Goal: Find specific page/section: Find specific page/section

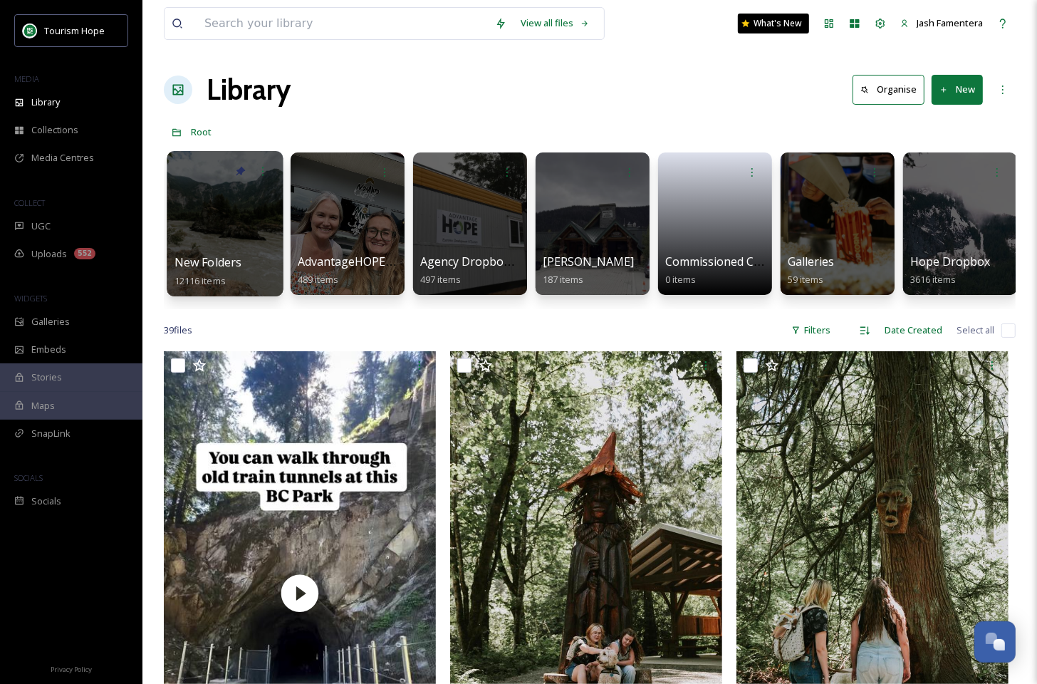
click at [219, 202] on div at bounding box center [225, 223] width 116 height 145
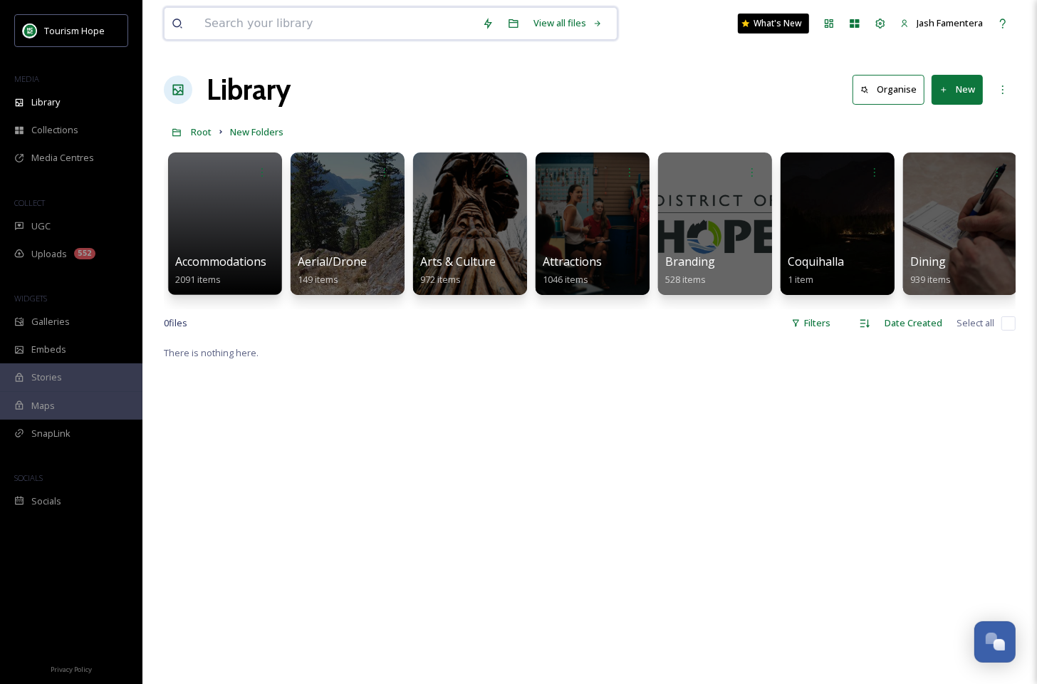
click at [265, 19] on input at bounding box center [336, 23] width 278 height 31
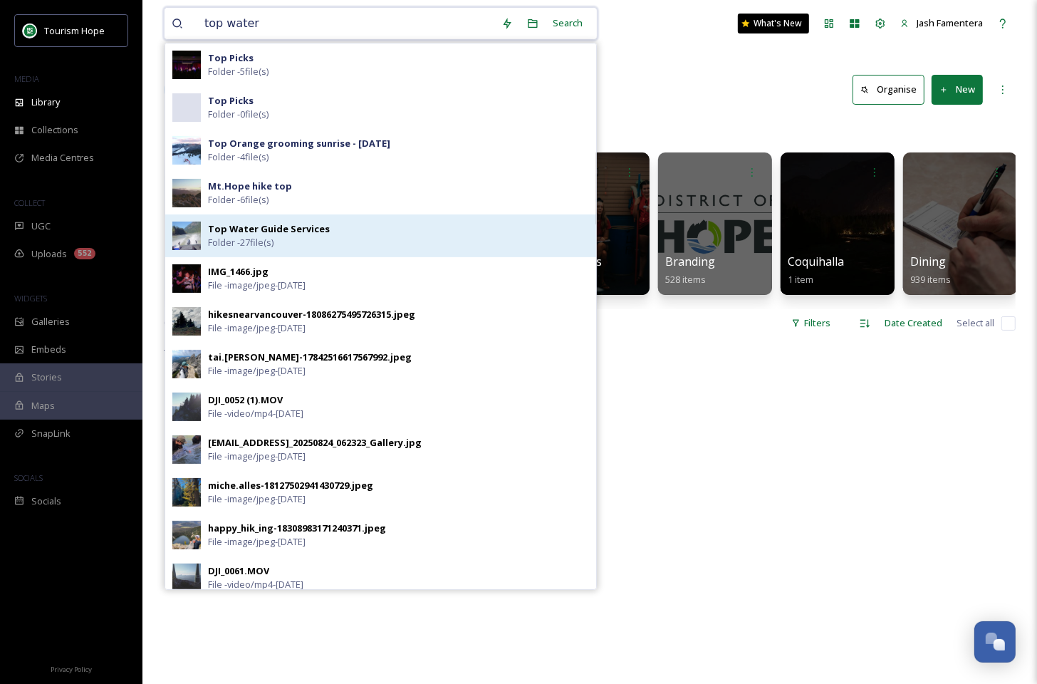
type input "top water"
click at [292, 222] on span "Top Water Guide Services" at bounding box center [269, 229] width 122 height 14
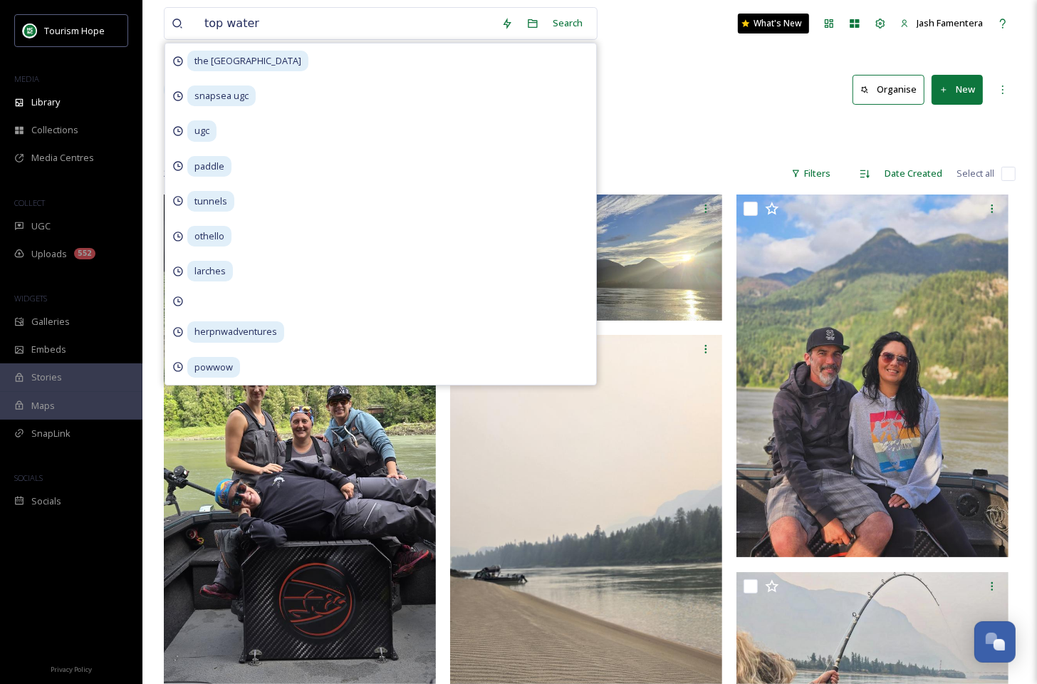
click at [676, 102] on div "Library Organise New" at bounding box center [590, 89] width 852 height 43
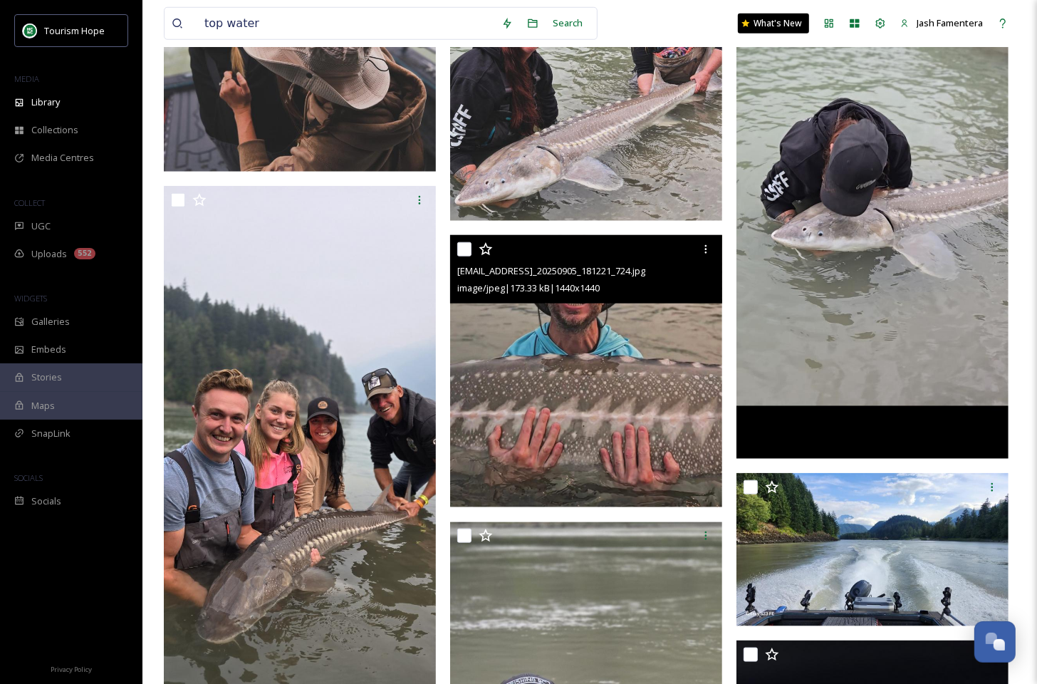
scroll to position [974, 0]
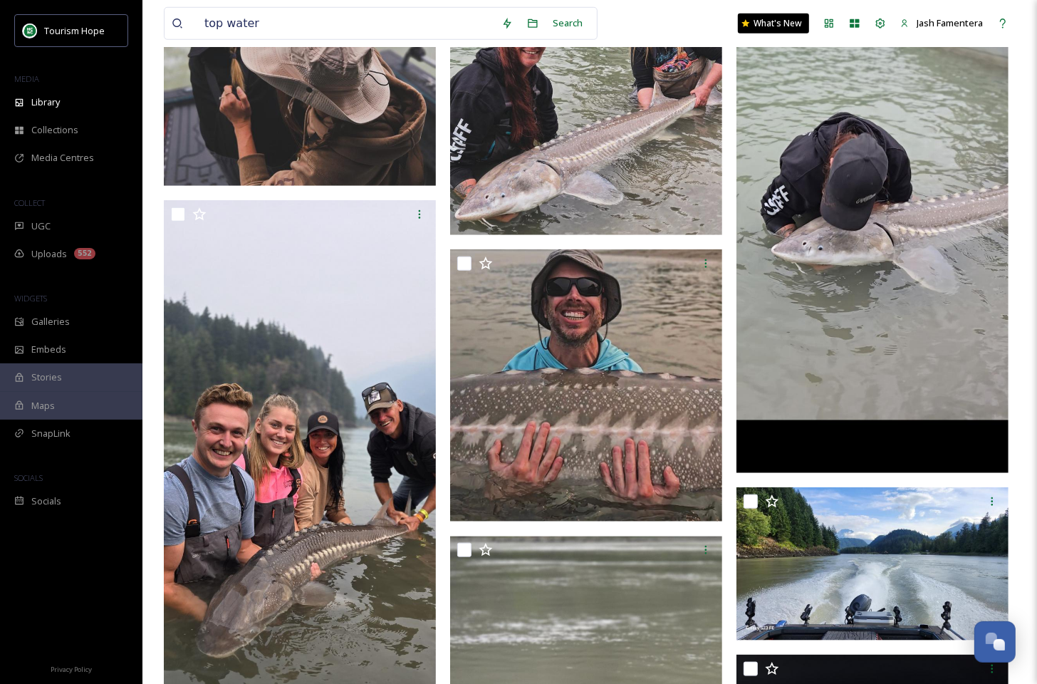
click at [848, 100] on img at bounding box center [872, 178] width 272 height 589
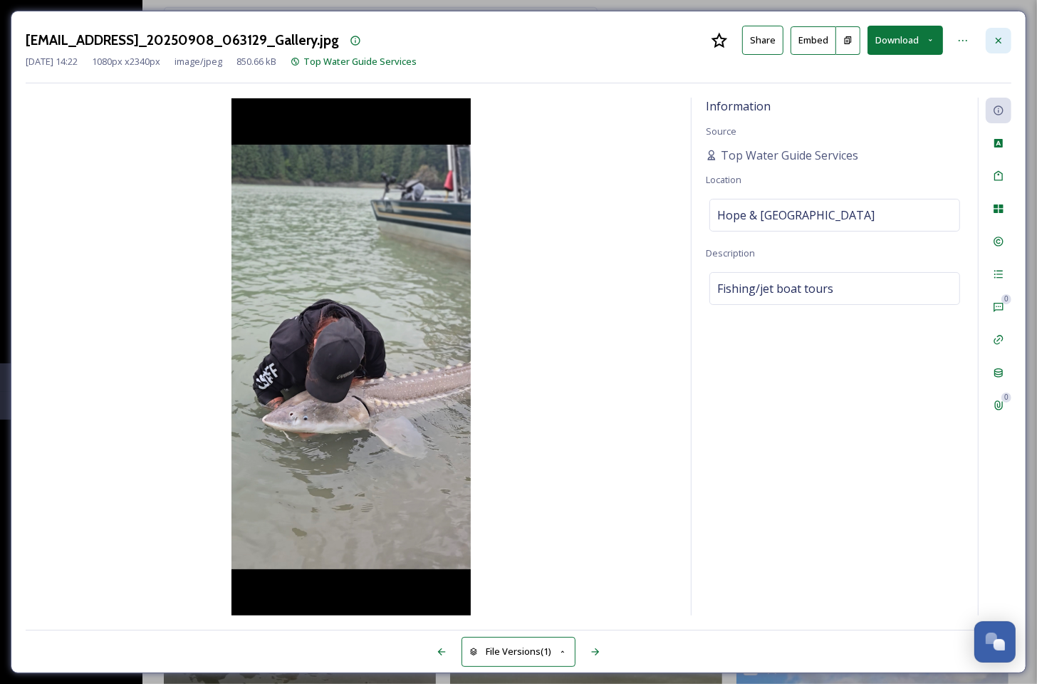
click at [990, 36] on div at bounding box center [998, 41] width 26 height 26
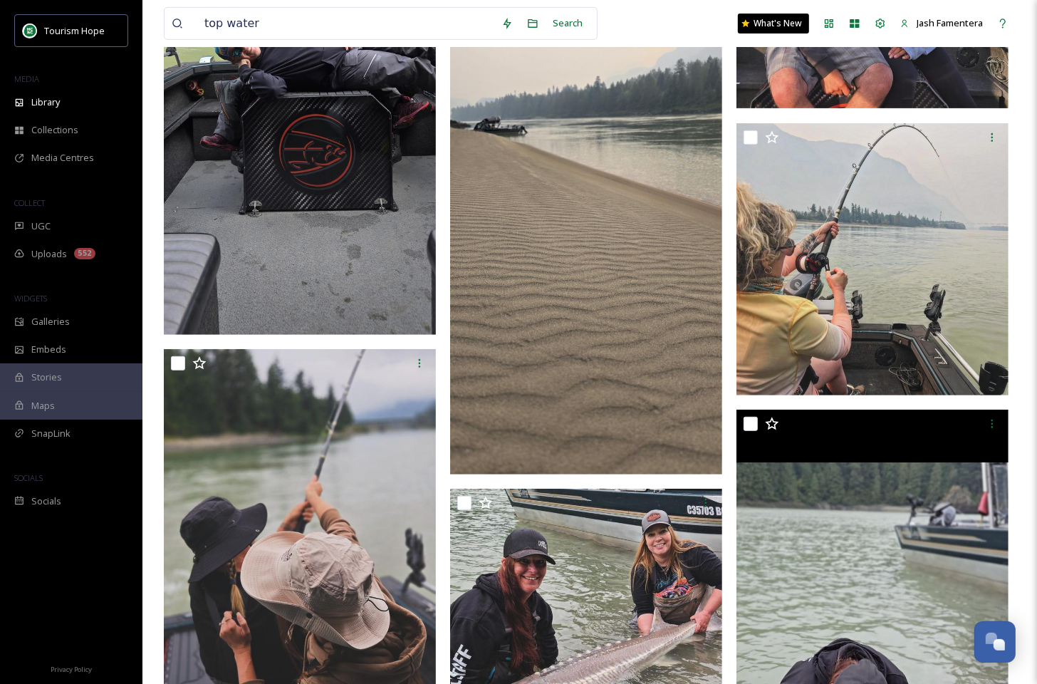
scroll to position [456, 0]
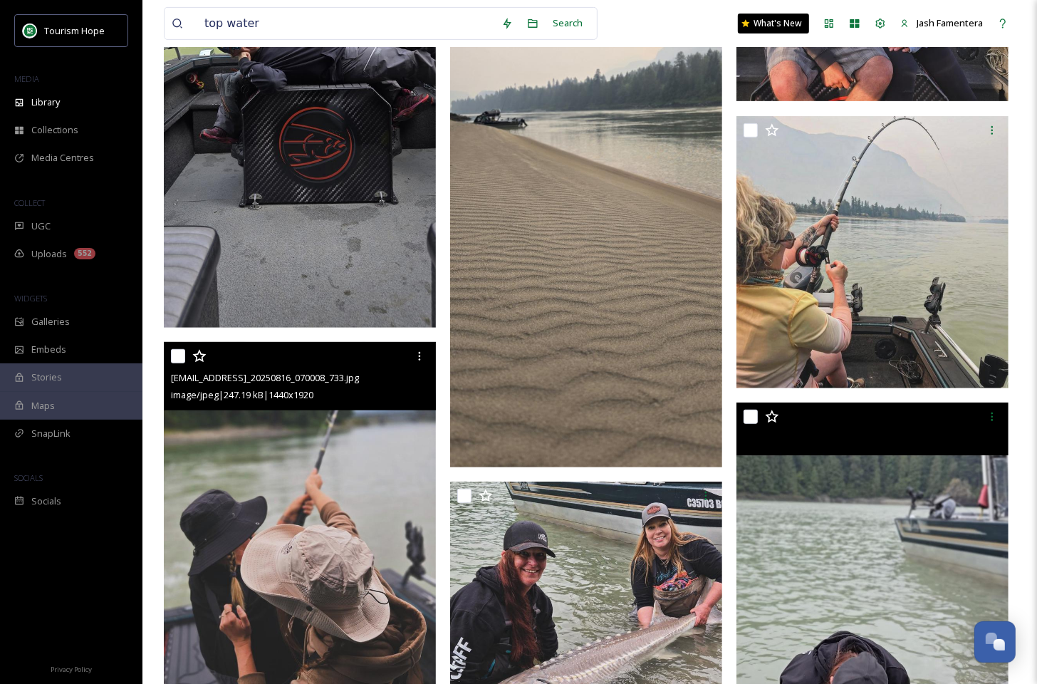
click at [360, 480] on img at bounding box center [300, 523] width 272 height 362
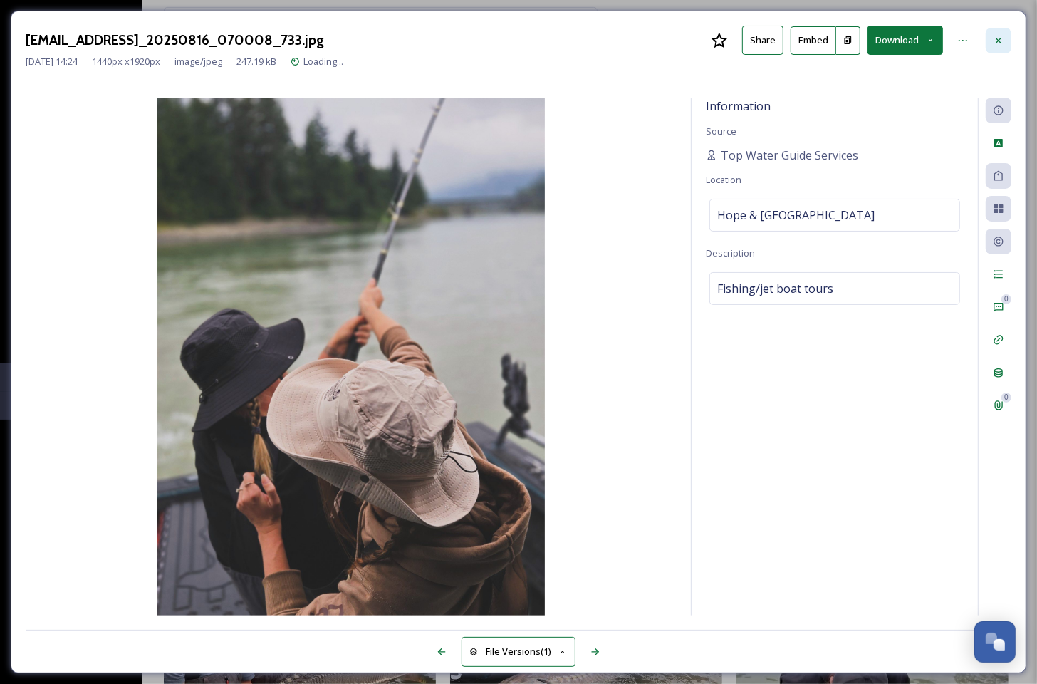
click at [996, 44] on icon at bounding box center [998, 40] width 11 height 11
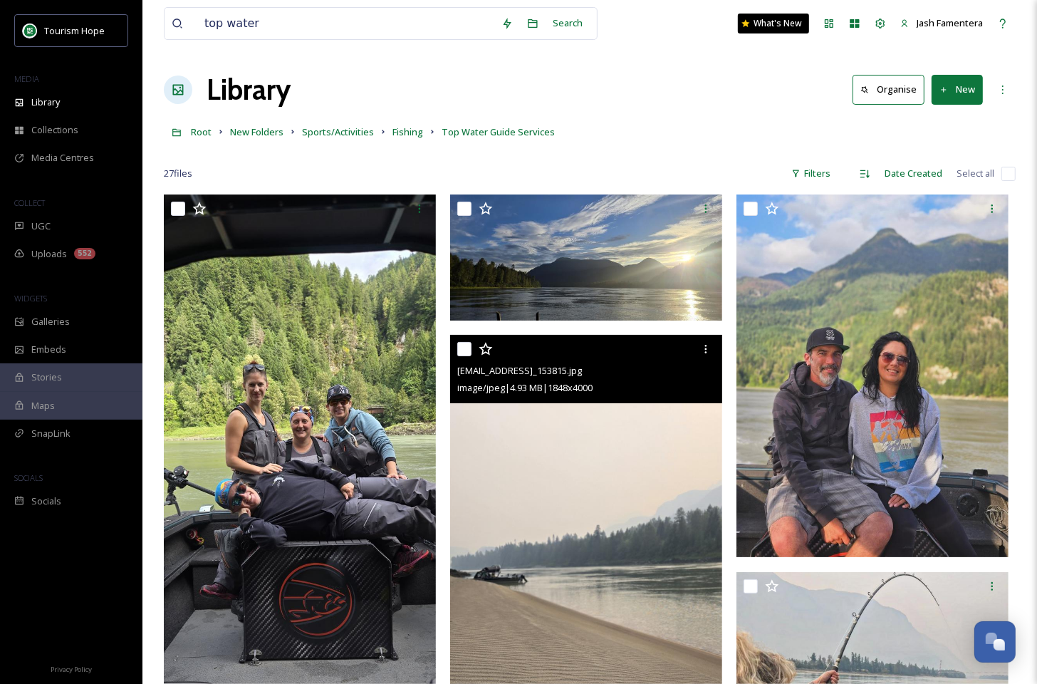
scroll to position [26, 0]
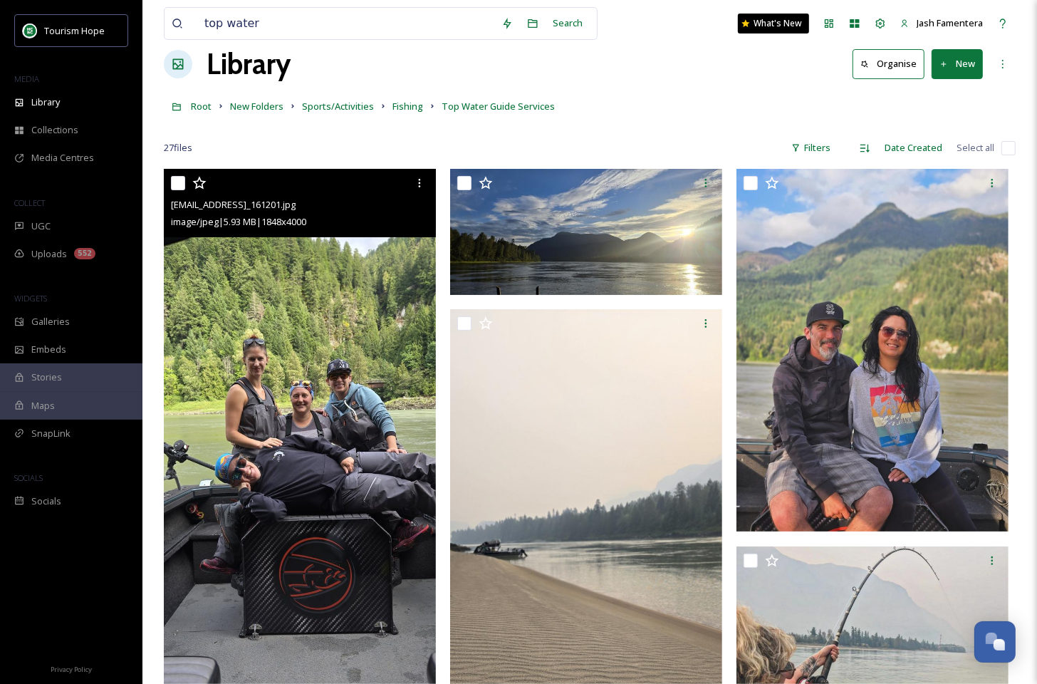
click at [263, 476] on img at bounding box center [300, 463] width 272 height 589
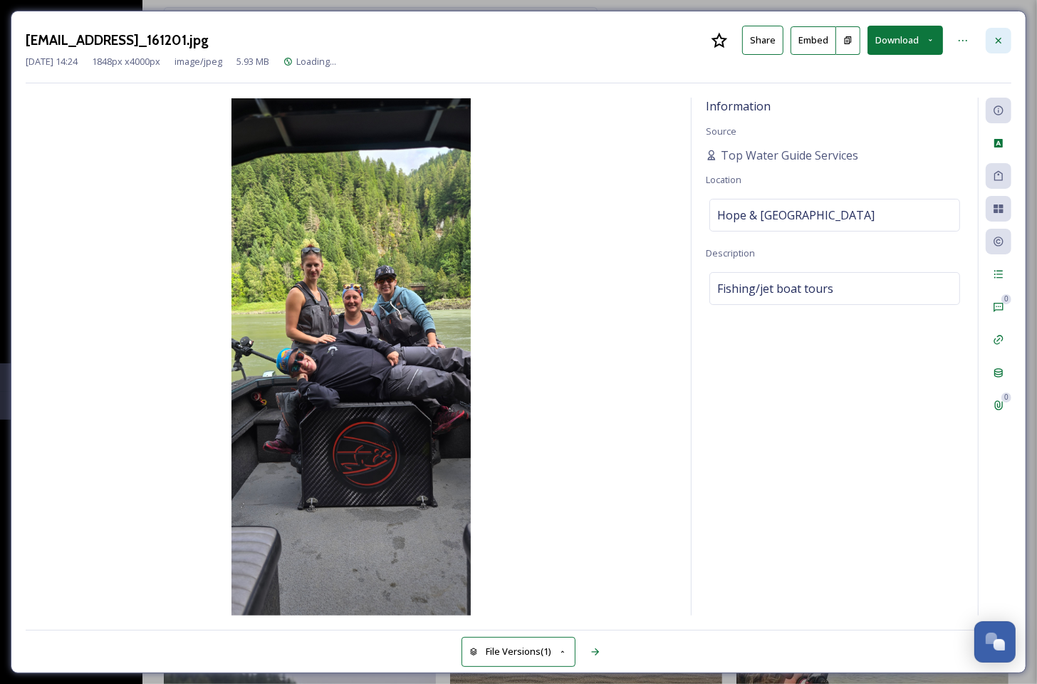
click at [987, 38] on div at bounding box center [998, 41] width 26 height 26
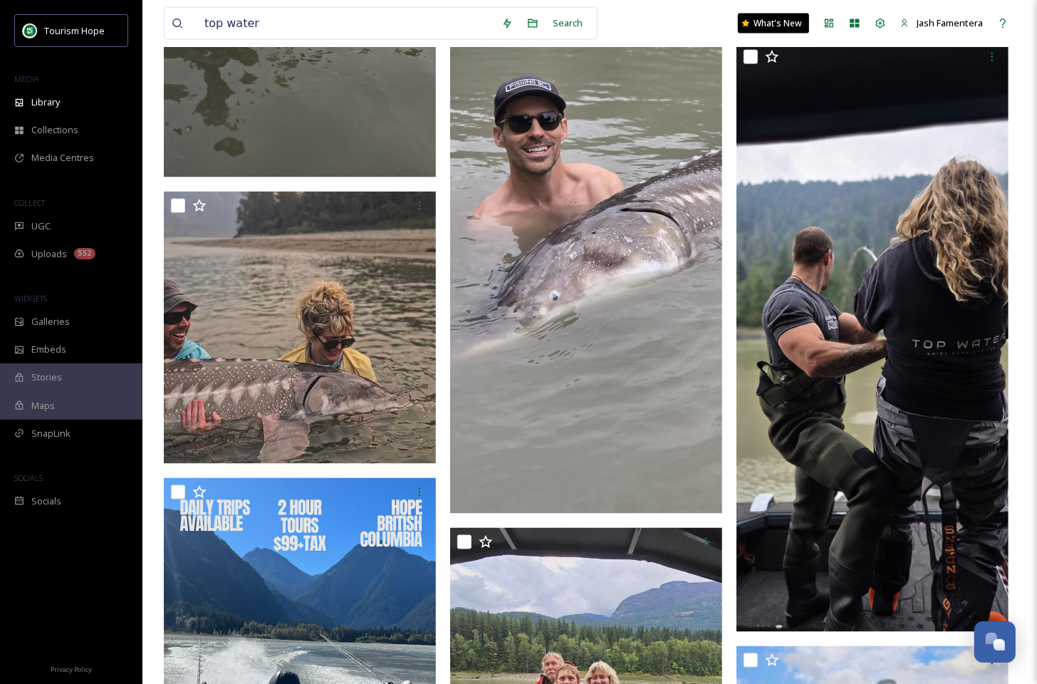
scroll to position [1586, 0]
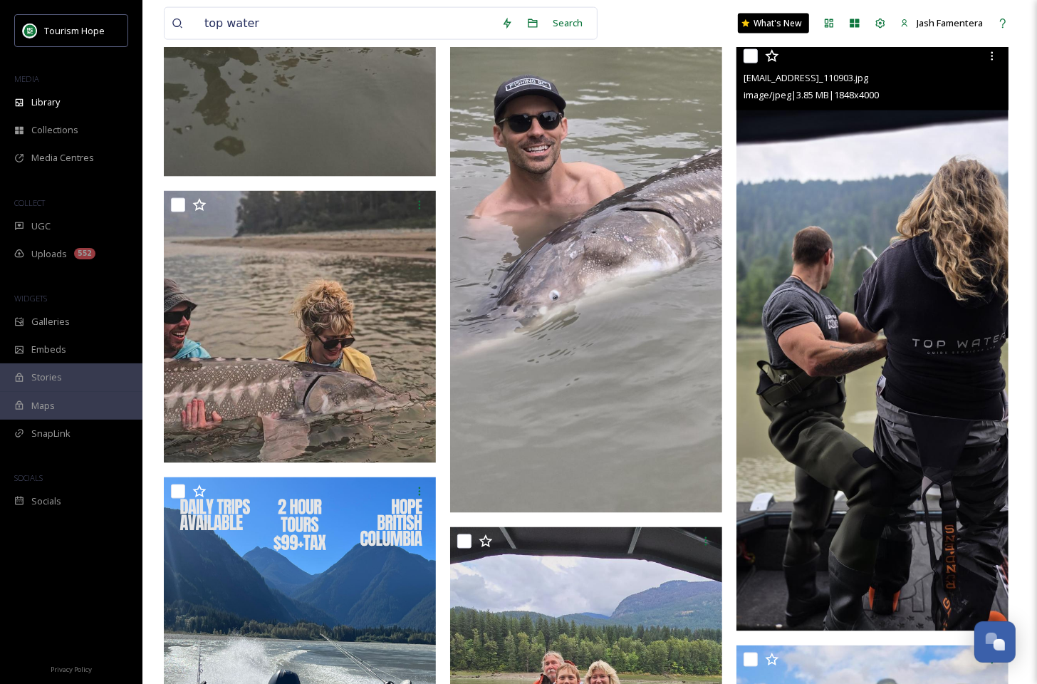
click at [825, 252] on img at bounding box center [872, 336] width 272 height 589
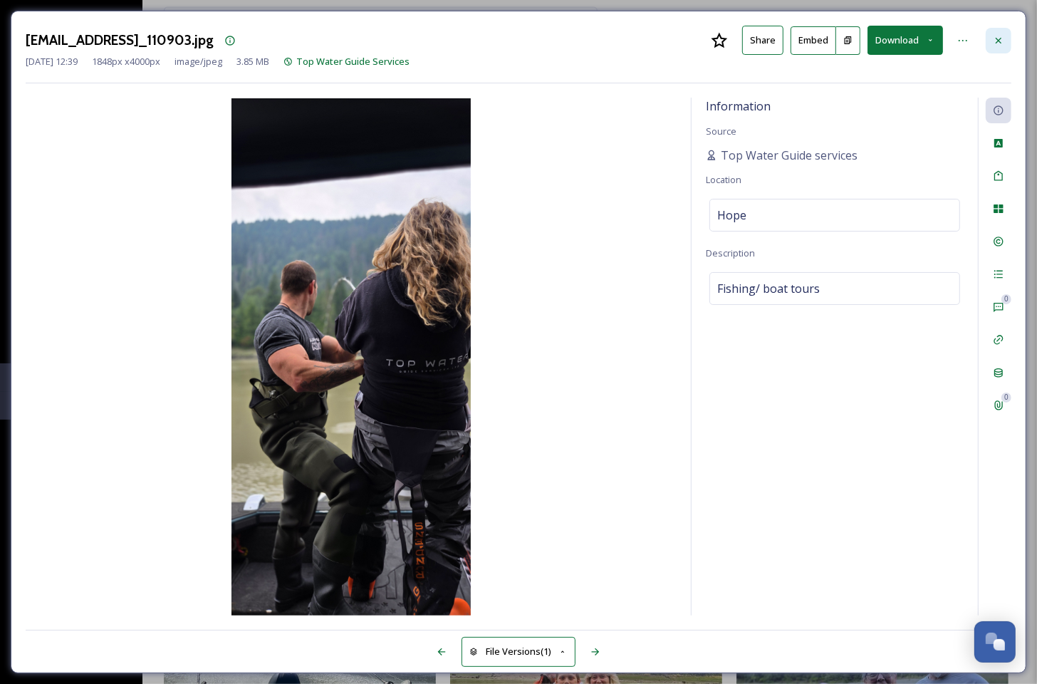
click at [1006, 37] on div at bounding box center [998, 41] width 26 height 26
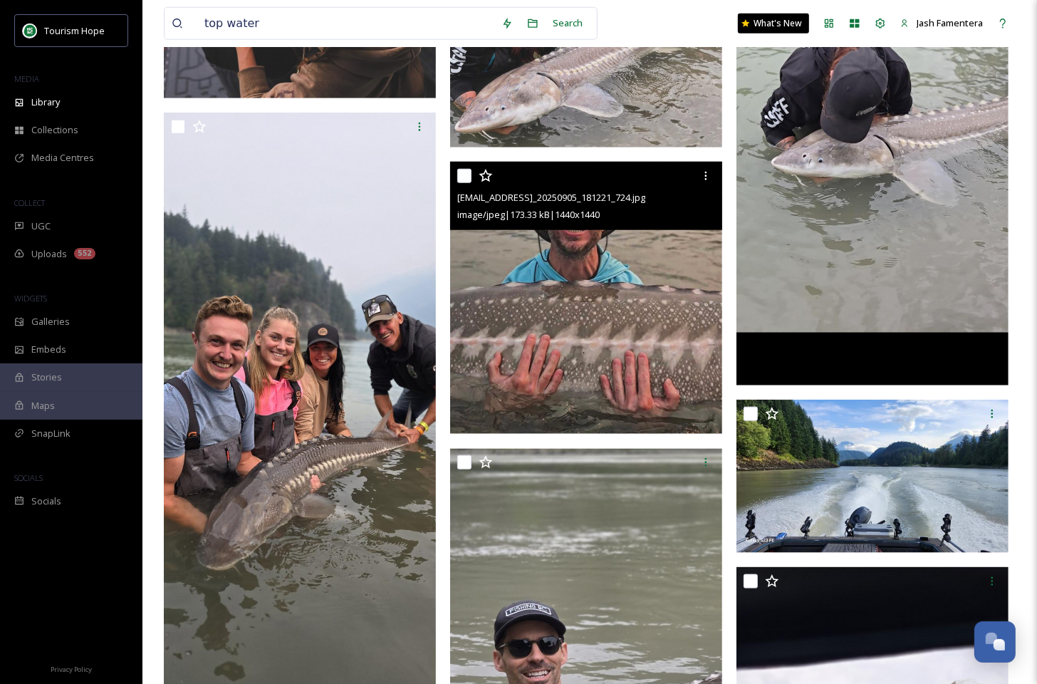
scroll to position [1040, 0]
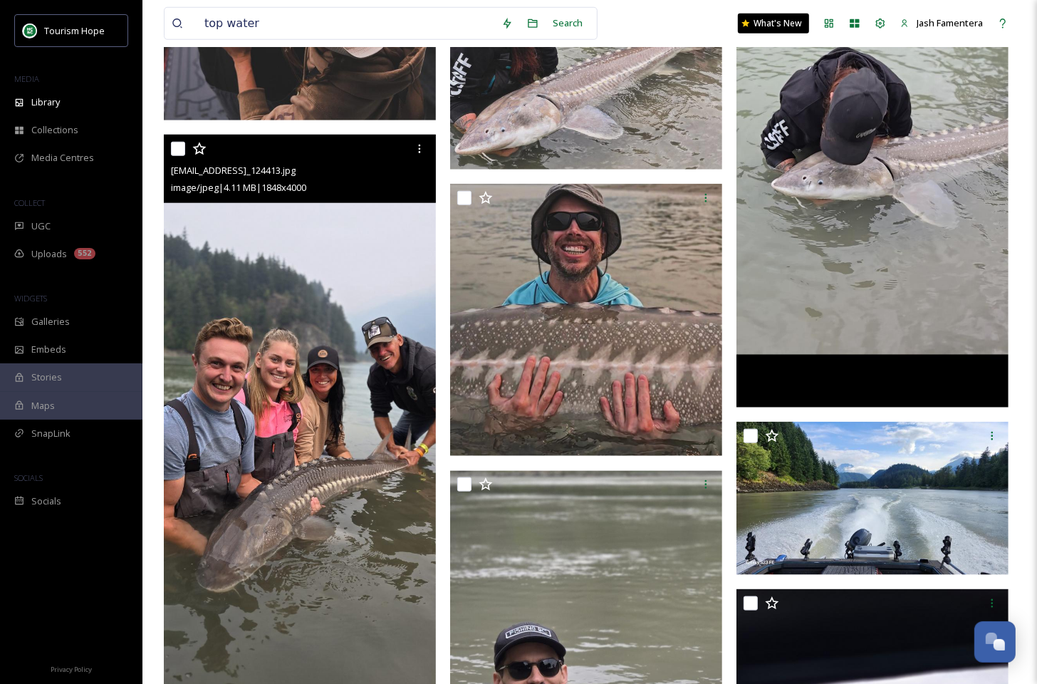
click at [327, 356] on img at bounding box center [300, 429] width 272 height 589
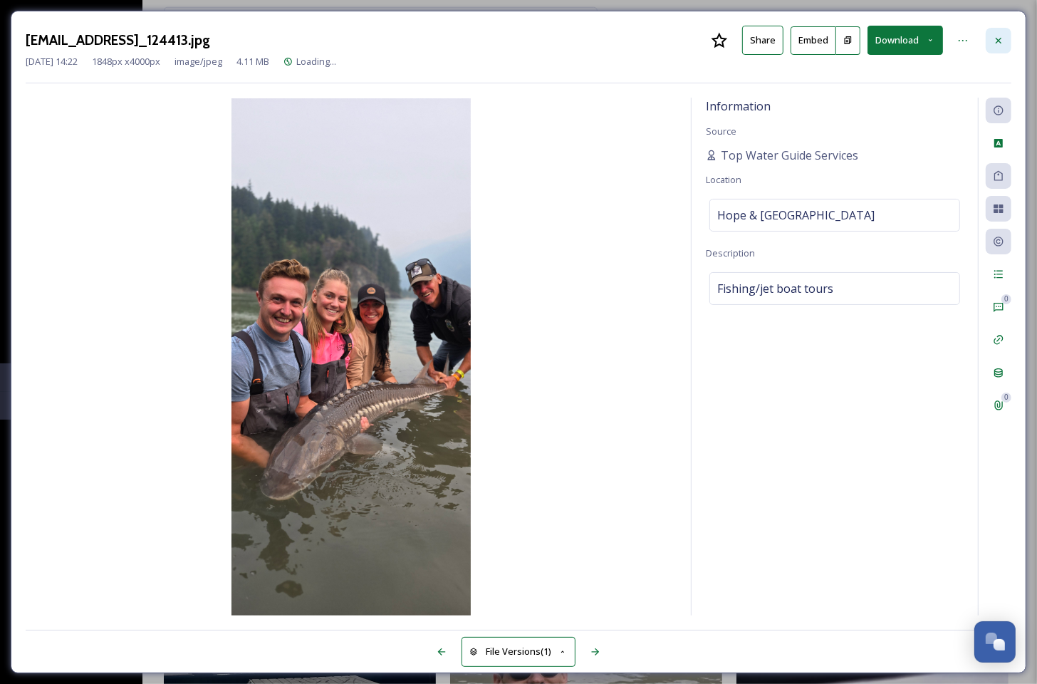
click at [989, 35] on div at bounding box center [998, 41] width 26 height 26
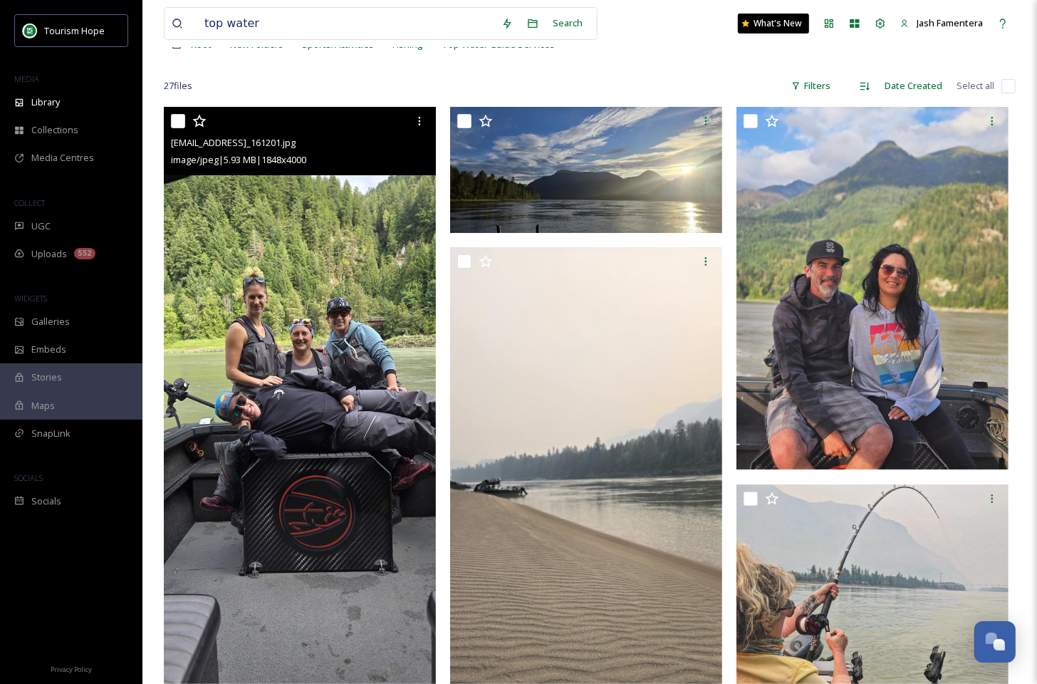
scroll to position [43, 0]
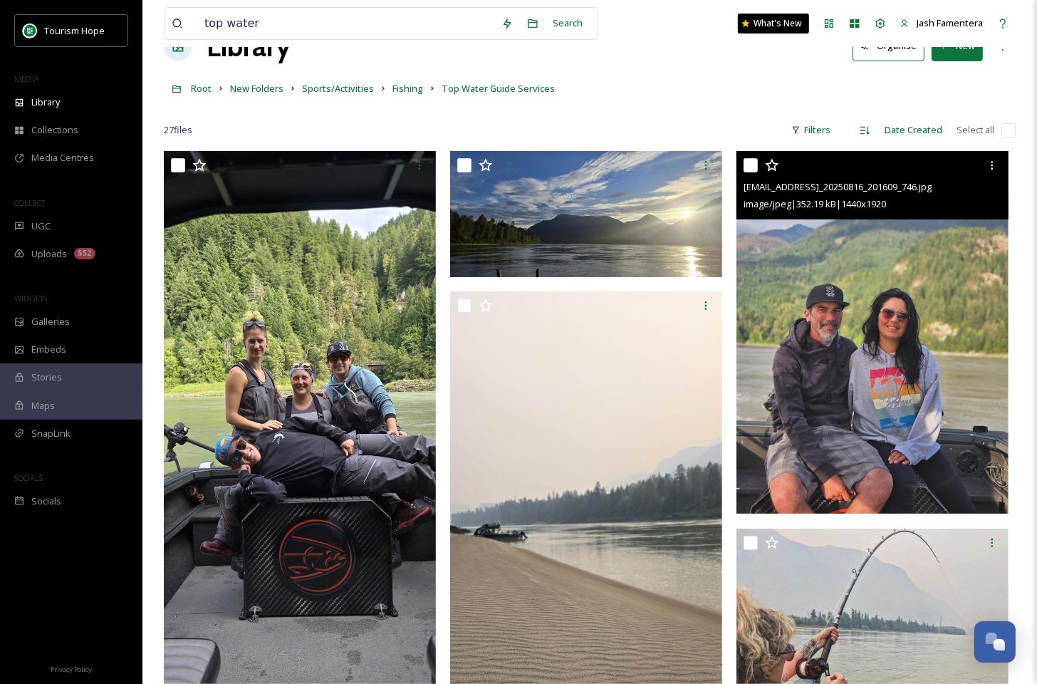
click at [844, 304] on img at bounding box center [872, 332] width 272 height 362
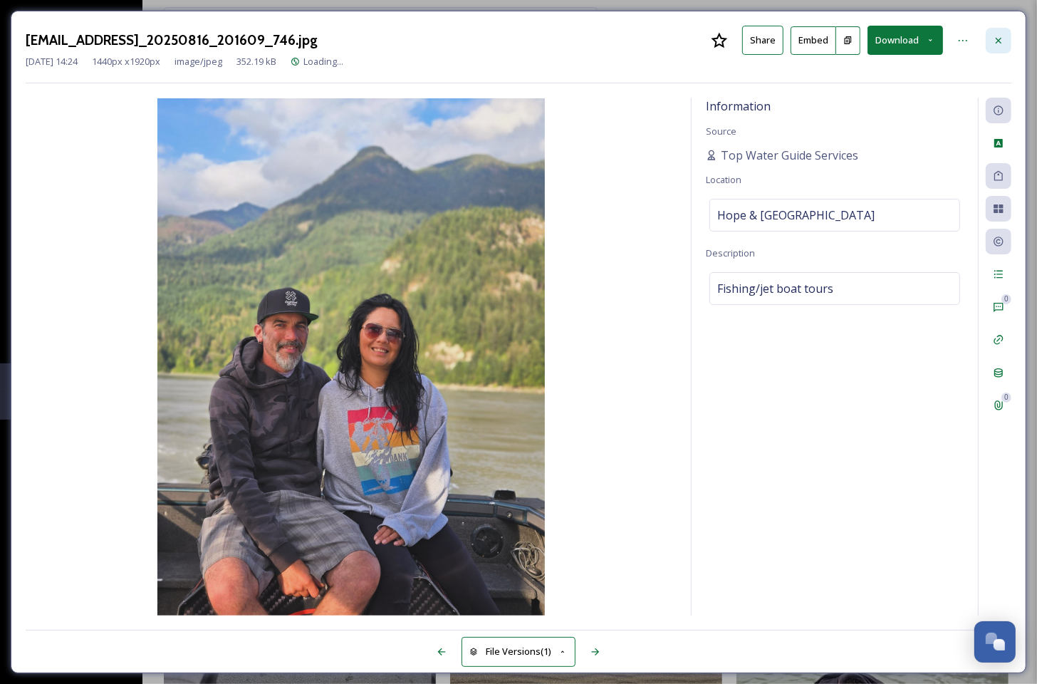
click at [999, 30] on div at bounding box center [998, 41] width 26 height 26
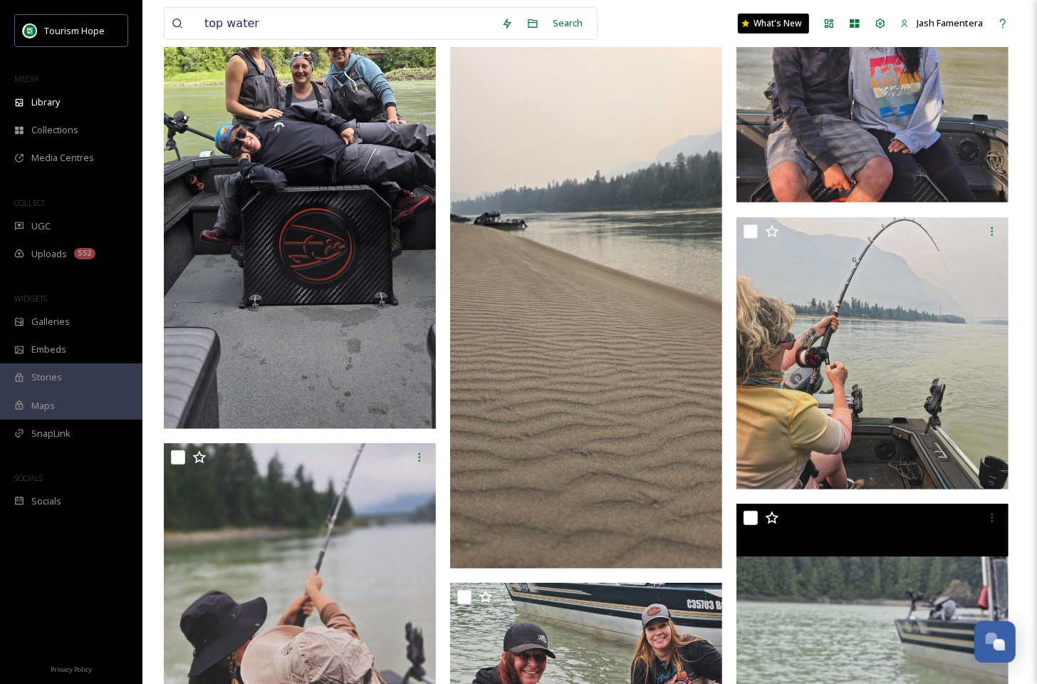
scroll to position [245, 0]
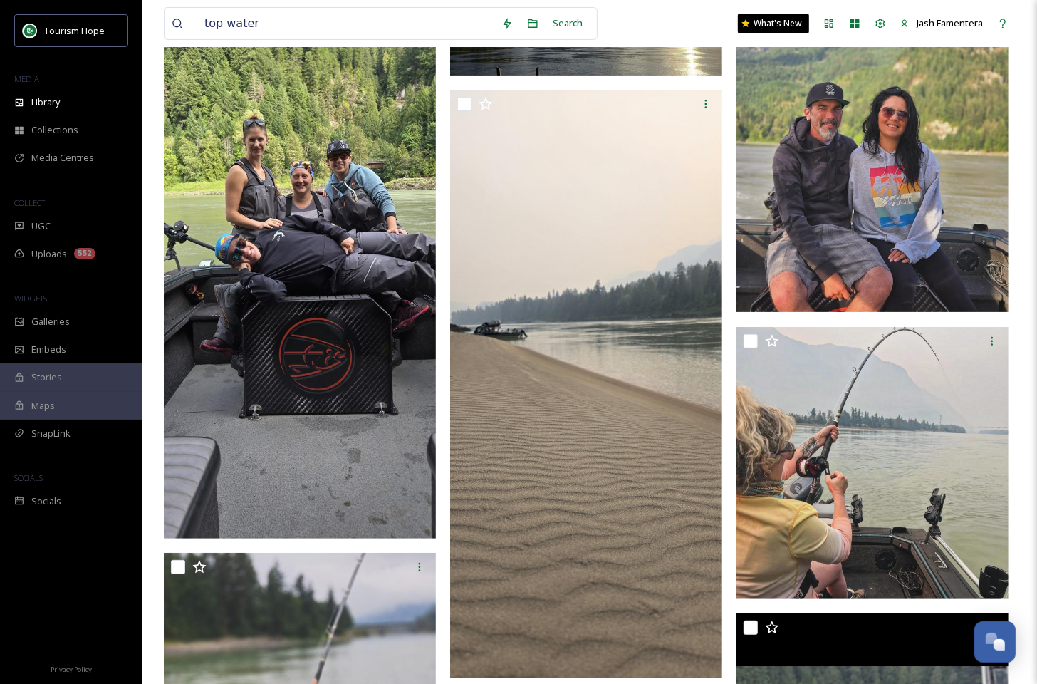
click at [219, 248] on img at bounding box center [300, 243] width 272 height 589
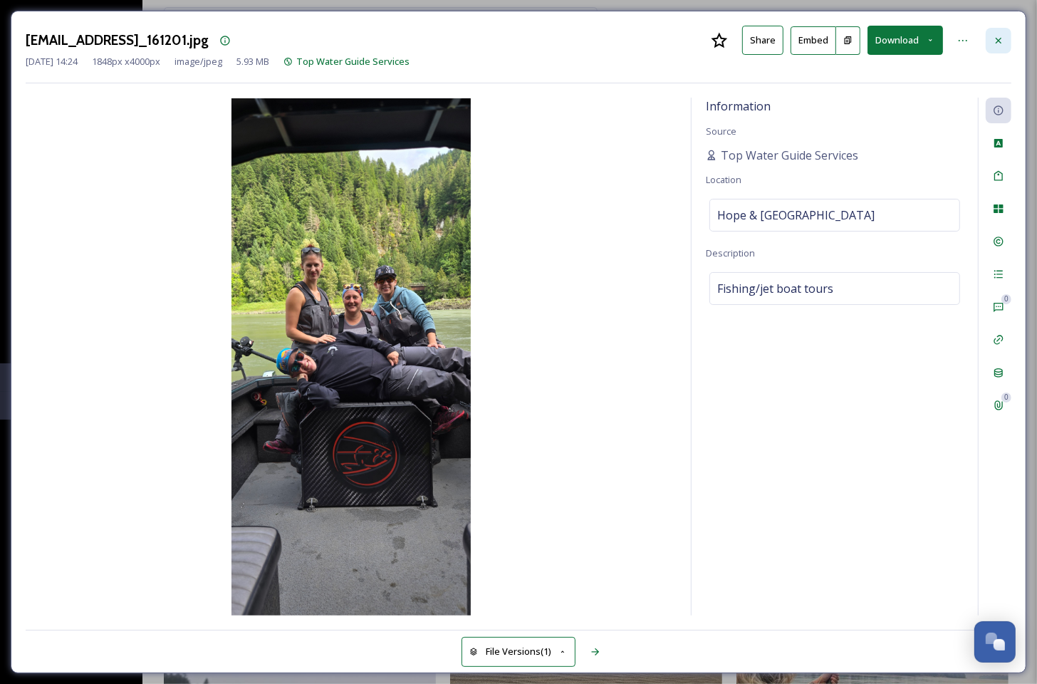
click at [993, 35] on icon at bounding box center [998, 40] width 11 height 11
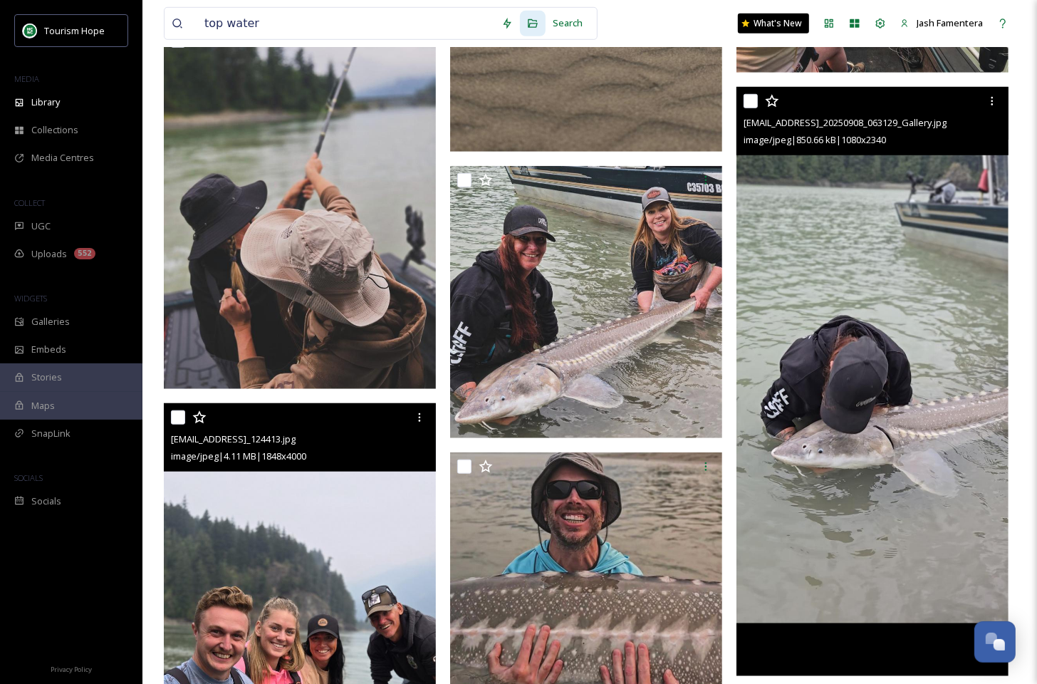
scroll to position [753, 0]
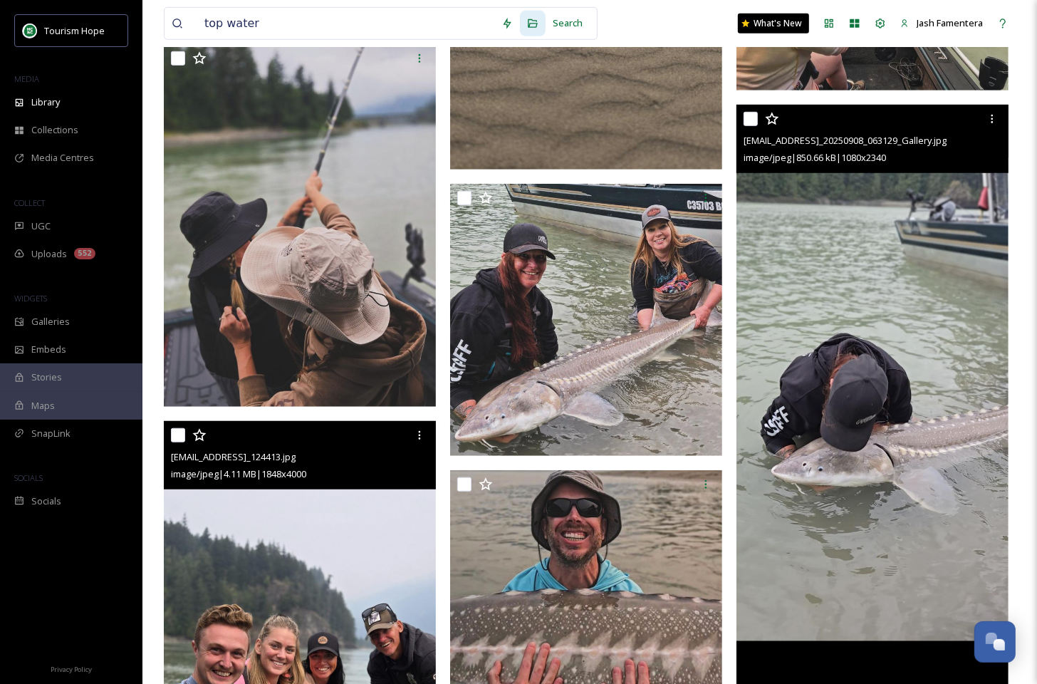
click at [871, 422] on img at bounding box center [872, 399] width 272 height 589
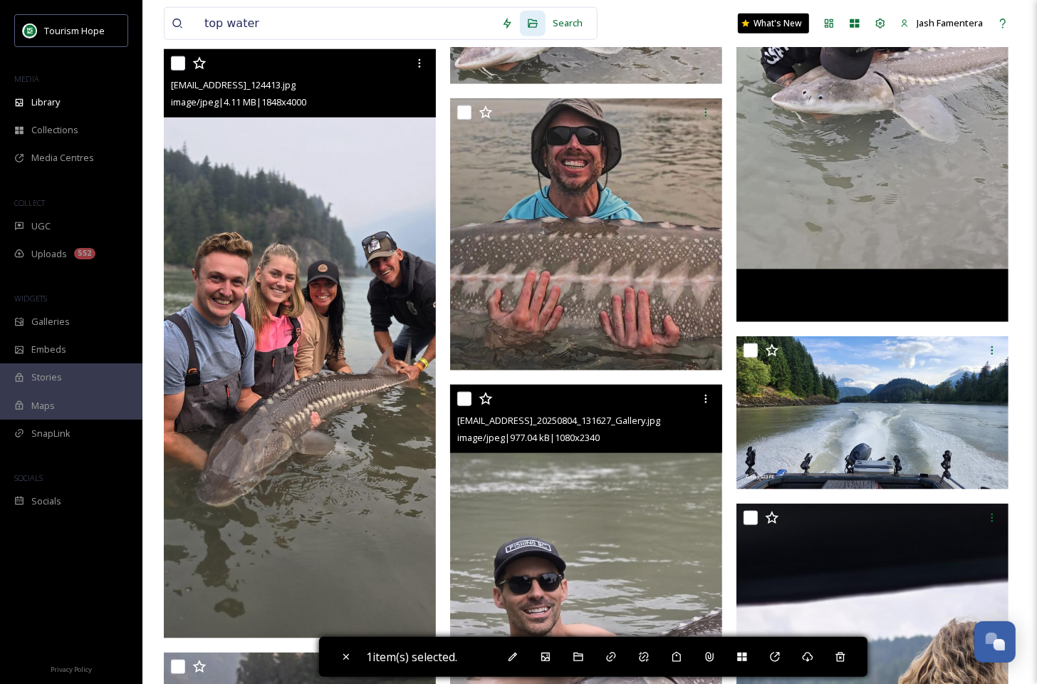
scroll to position [1072, 0]
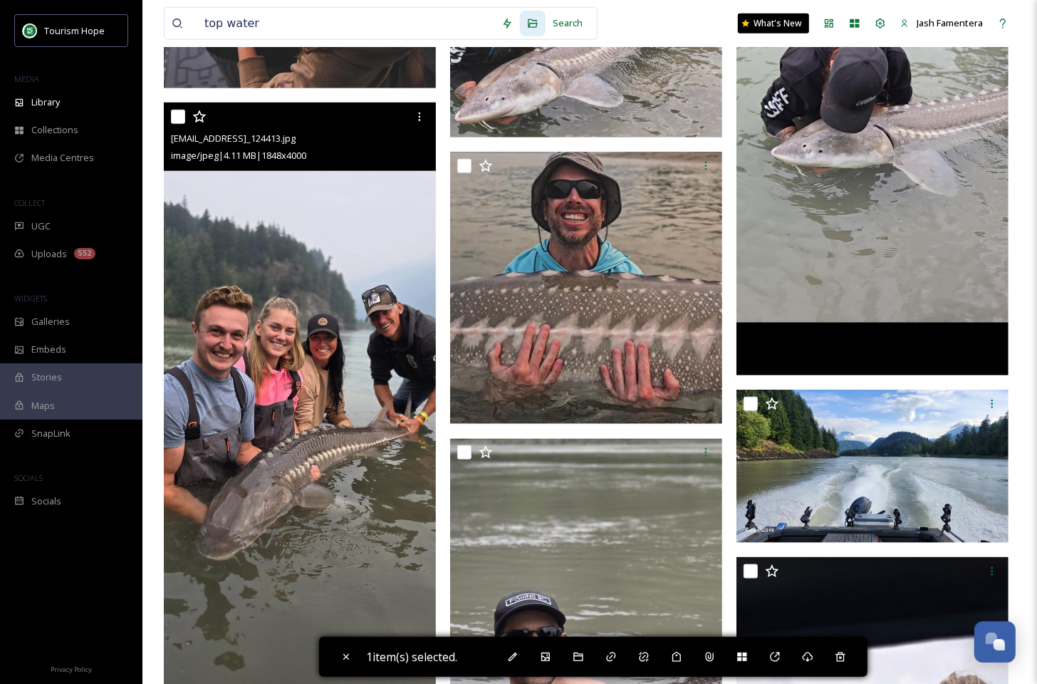
click at [864, 189] on img at bounding box center [872, 80] width 272 height 589
checkbox input "true"
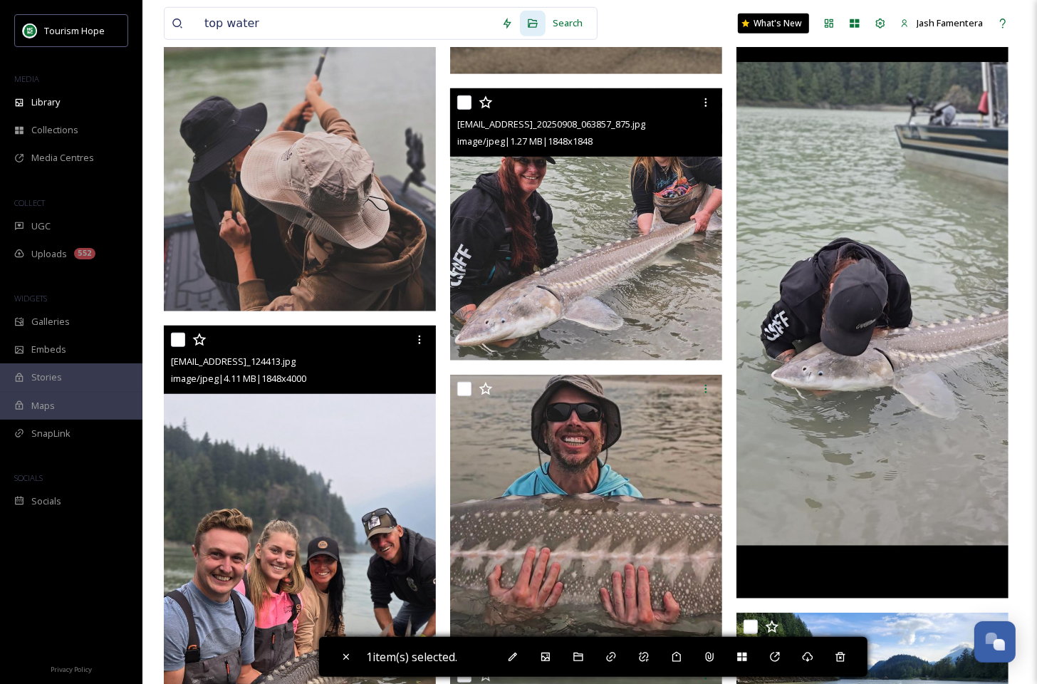
click at [590, 186] on img at bounding box center [586, 224] width 272 height 272
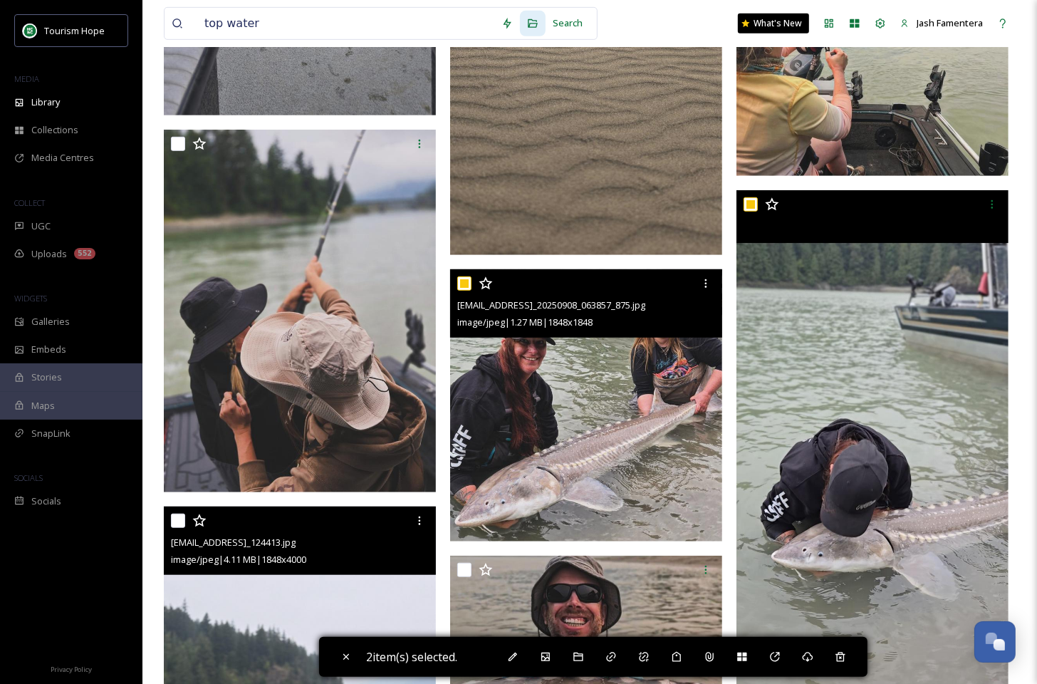
scroll to position [642, 0]
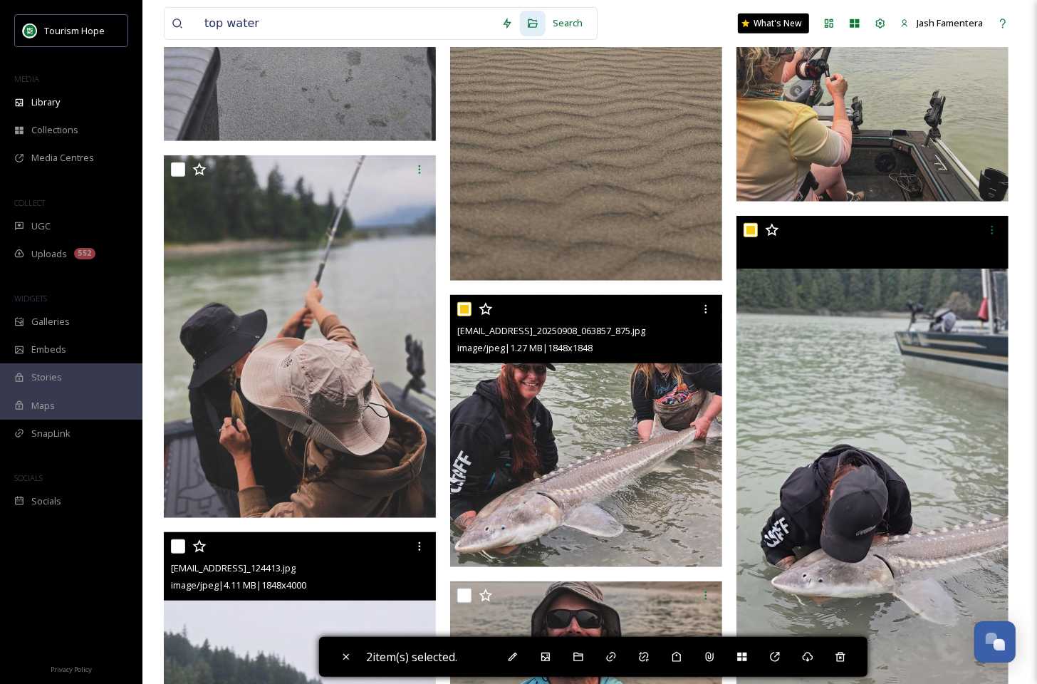
click at [461, 304] on input "checkbox" at bounding box center [464, 309] width 14 height 14
checkbox input "false"
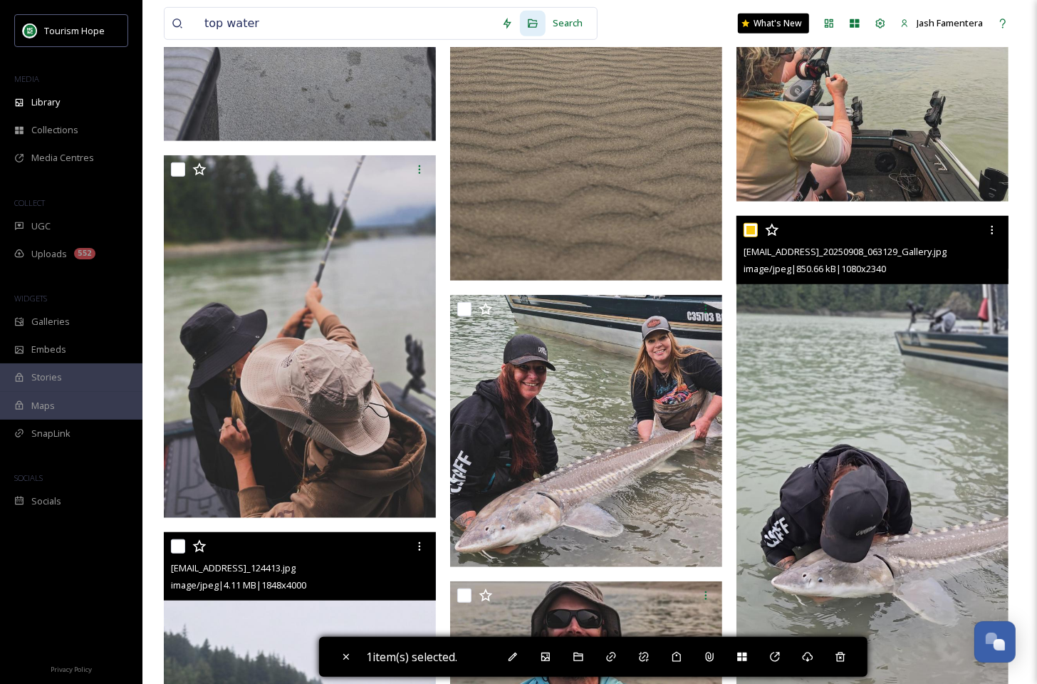
click at [747, 230] on input "checkbox" at bounding box center [750, 230] width 14 height 14
checkbox input "false"
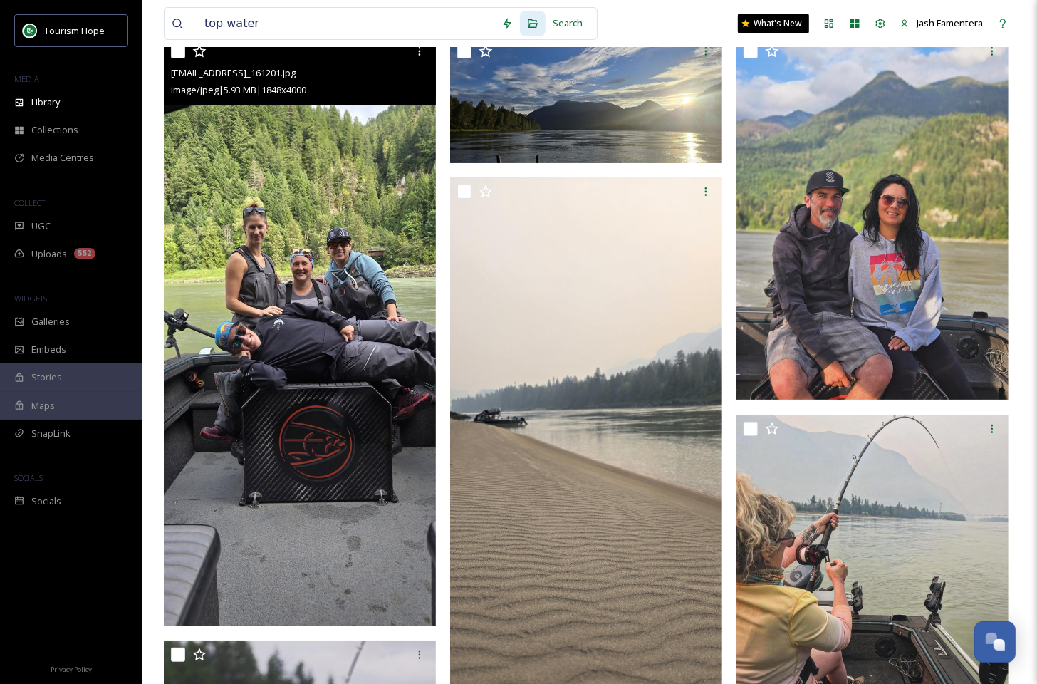
scroll to position [0, 0]
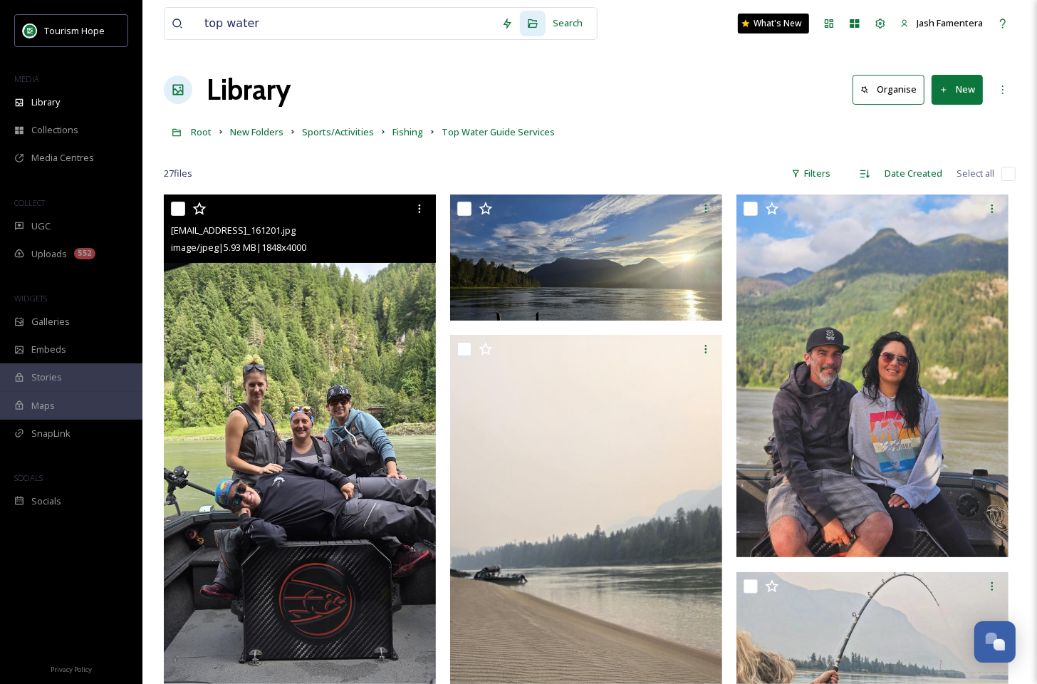
click at [1006, 174] on input "checkbox" at bounding box center [1008, 174] width 14 height 14
checkbox input "true"
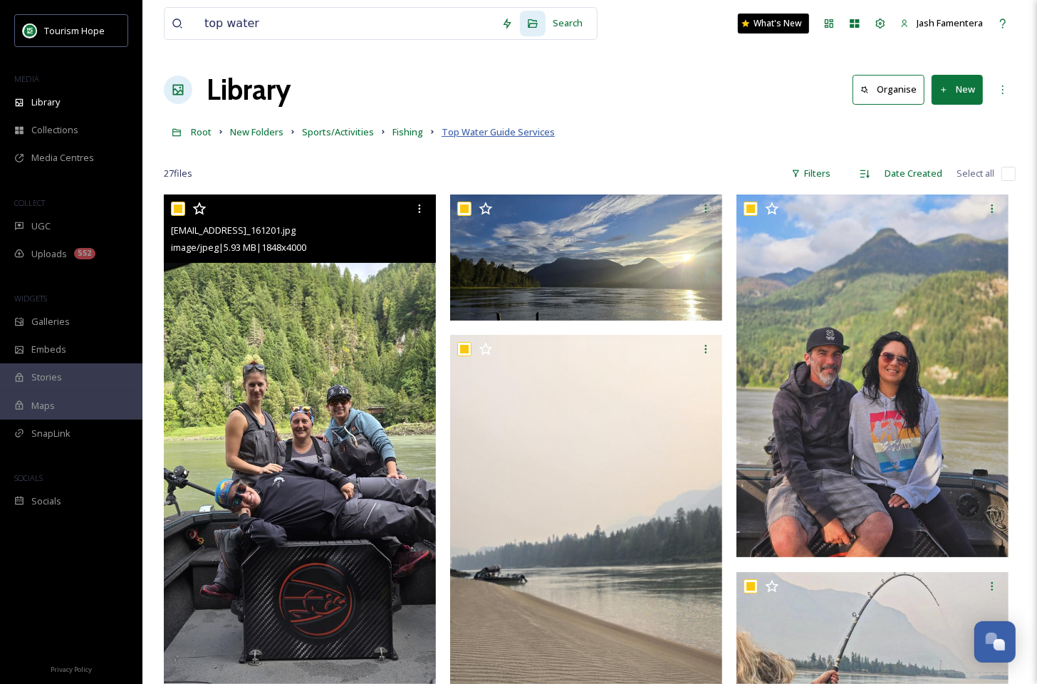
checkbox input "true"
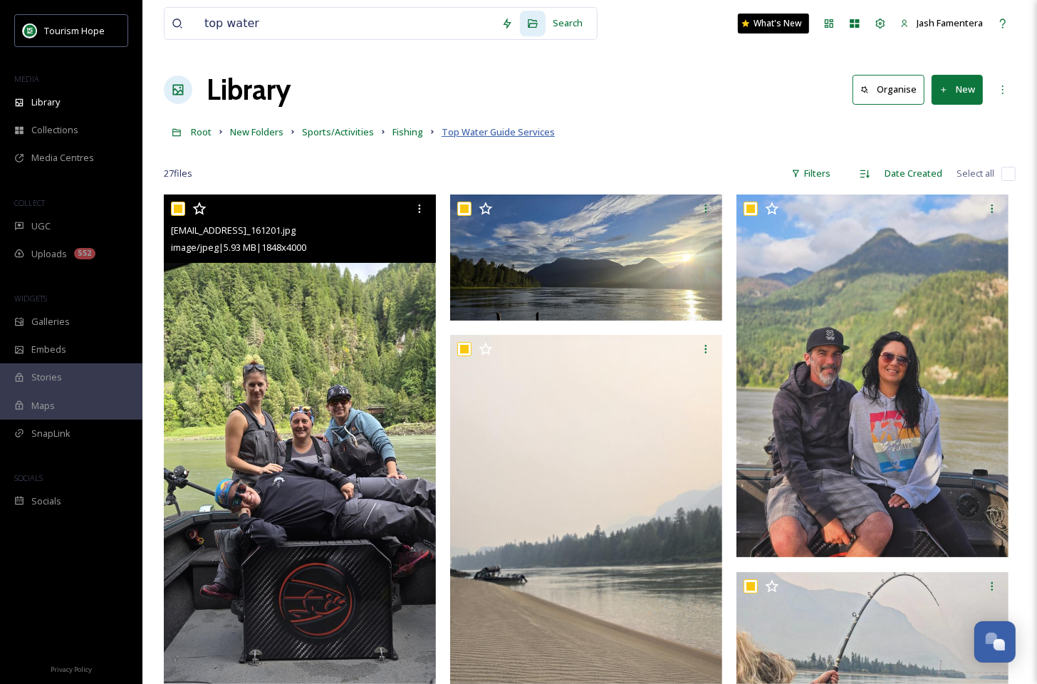
checkbox input "true"
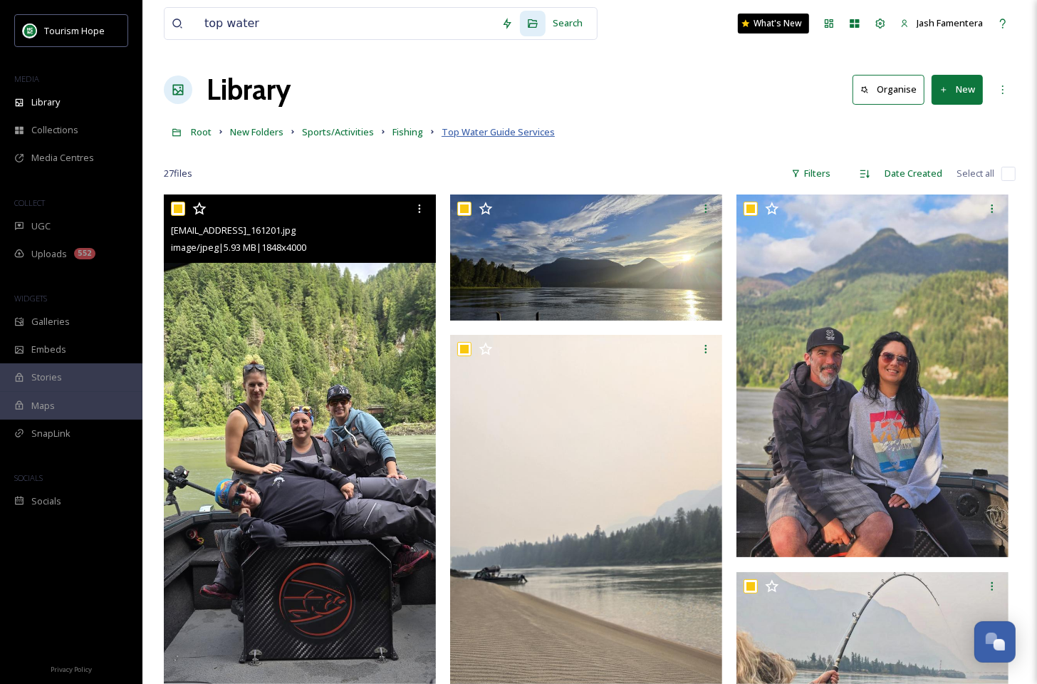
checkbox input "true"
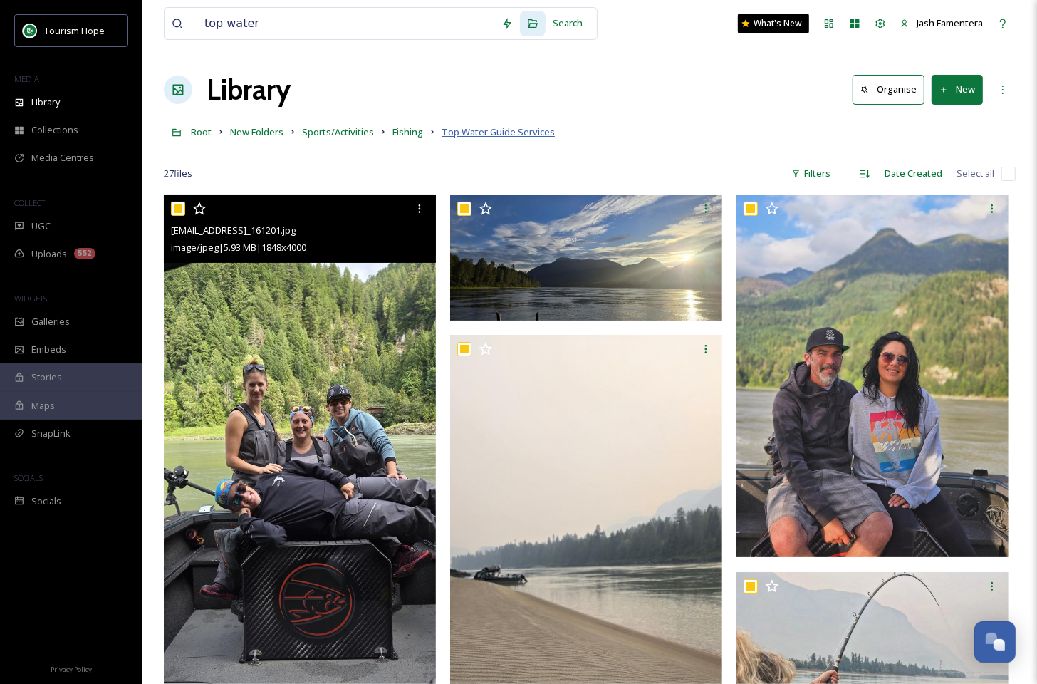
checkbox input "true"
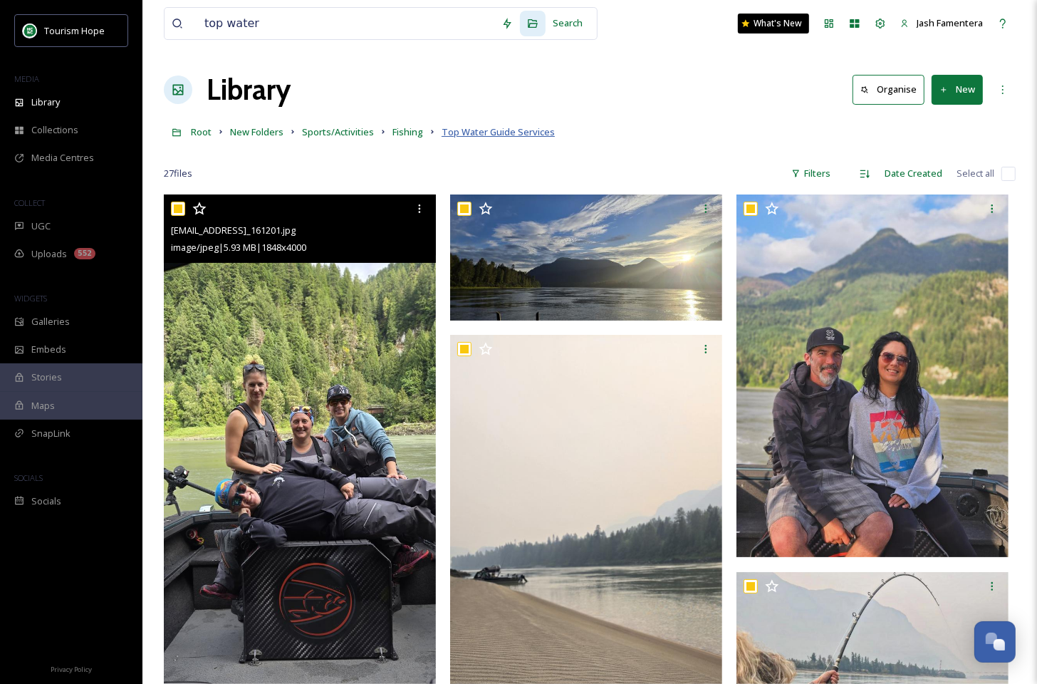
checkbox input "true"
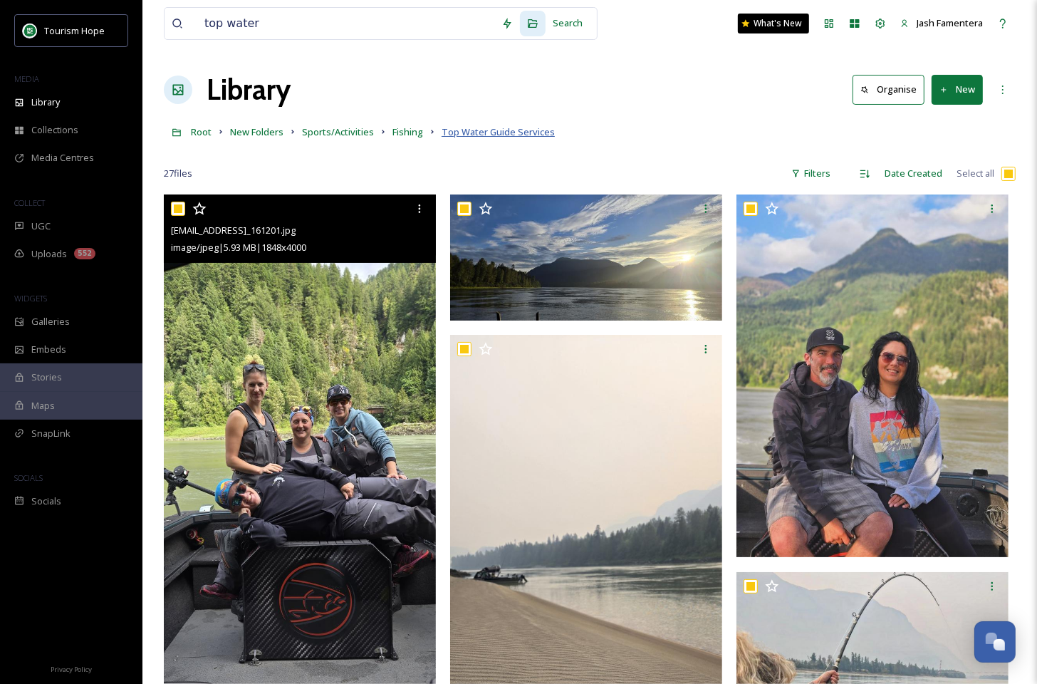
click at [530, 127] on span "Top Water Guide Services" at bounding box center [497, 131] width 113 height 13
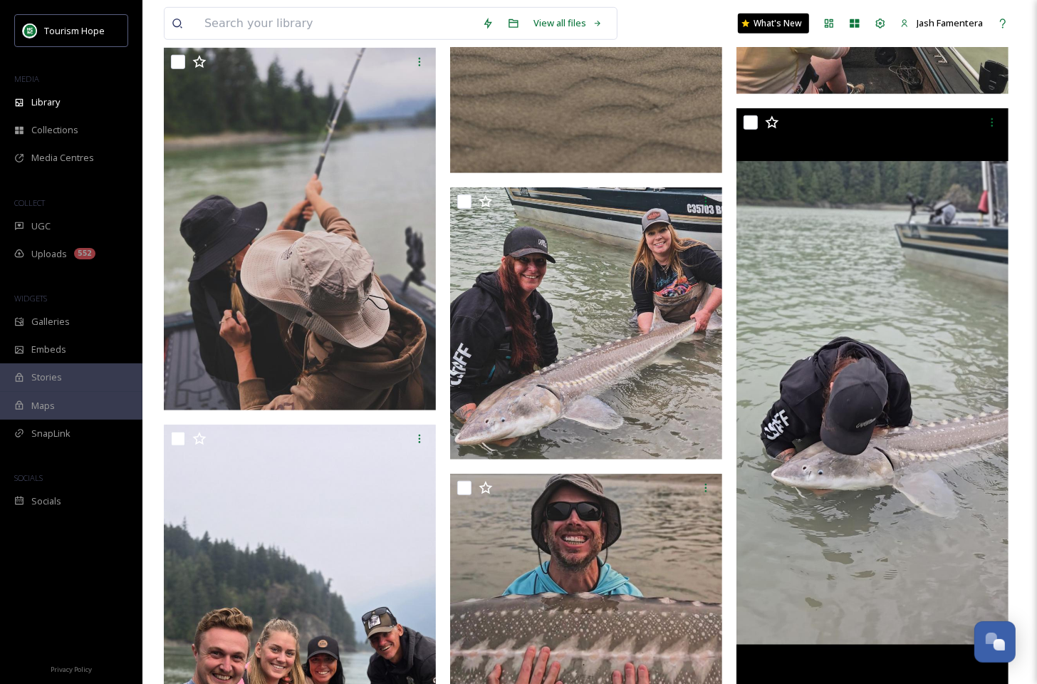
scroll to position [753, 0]
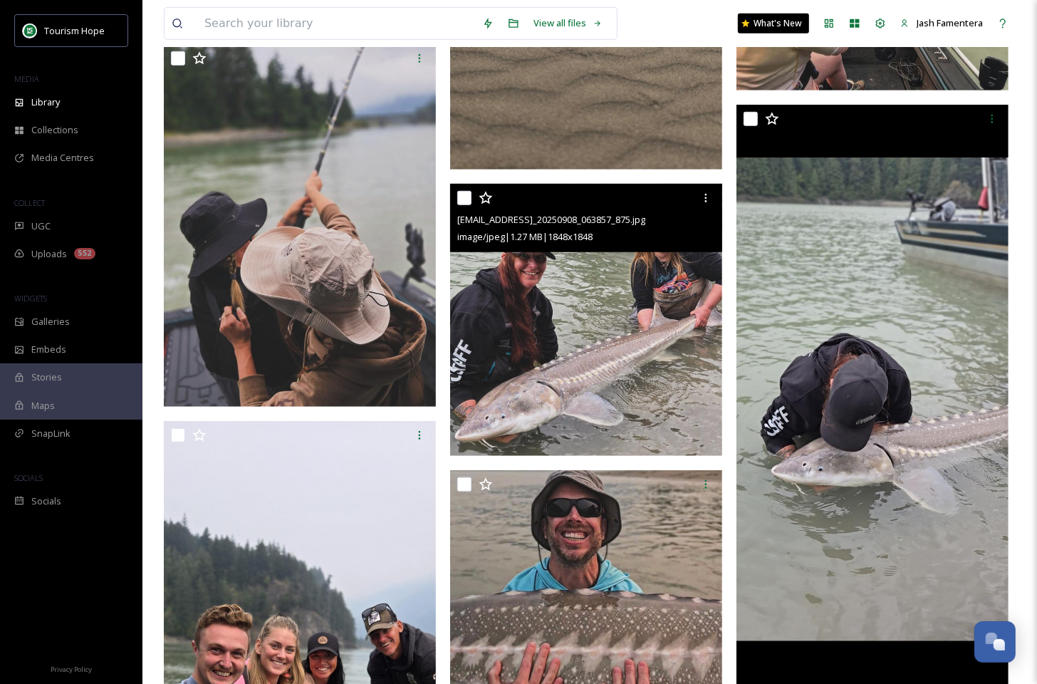
click at [666, 288] on img at bounding box center [586, 320] width 272 height 272
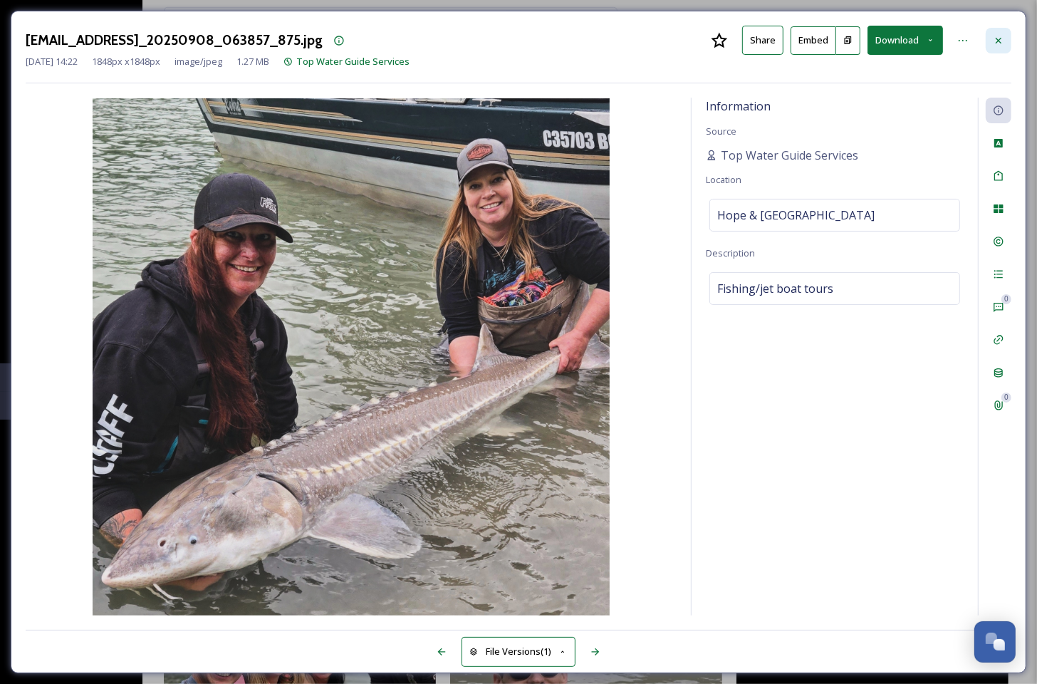
click at [985, 38] on div at bounding box center [998, 41] width 26 height 26
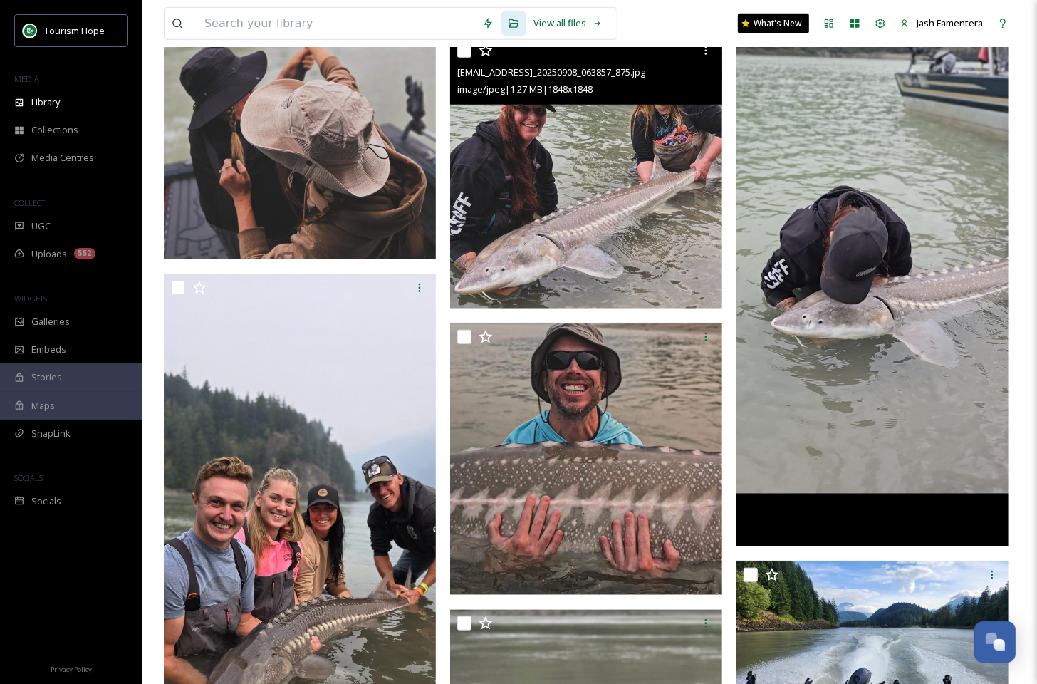
scroll to position [961, 0]
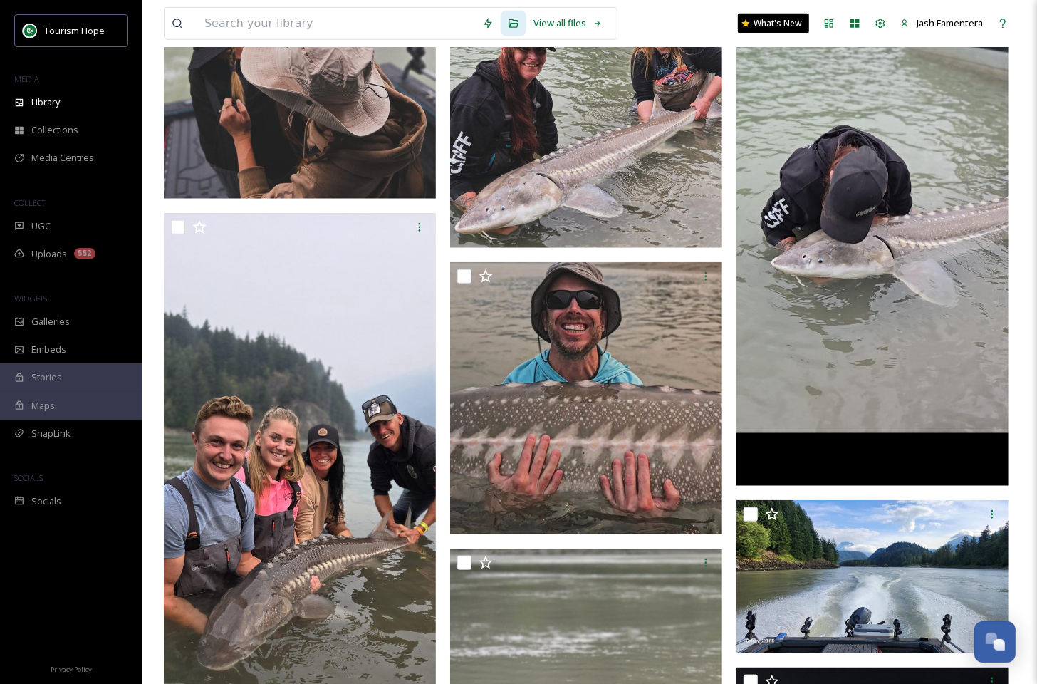
click at [826, 239] on img at bounding box center [872, 191] width 272 height 589
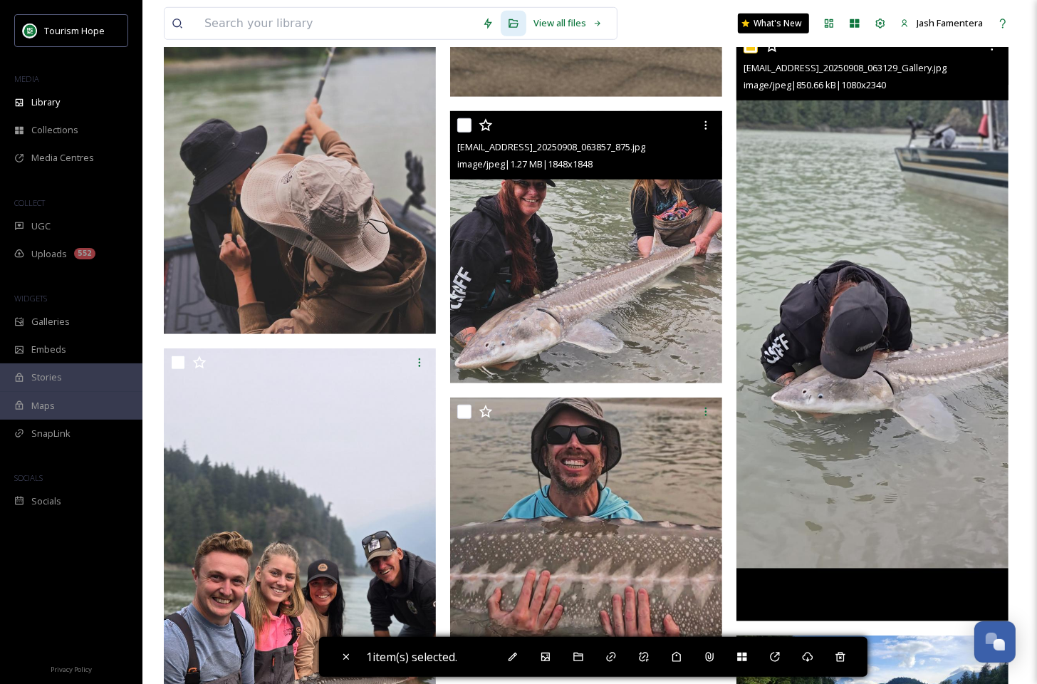
scroll to position [812, 0]
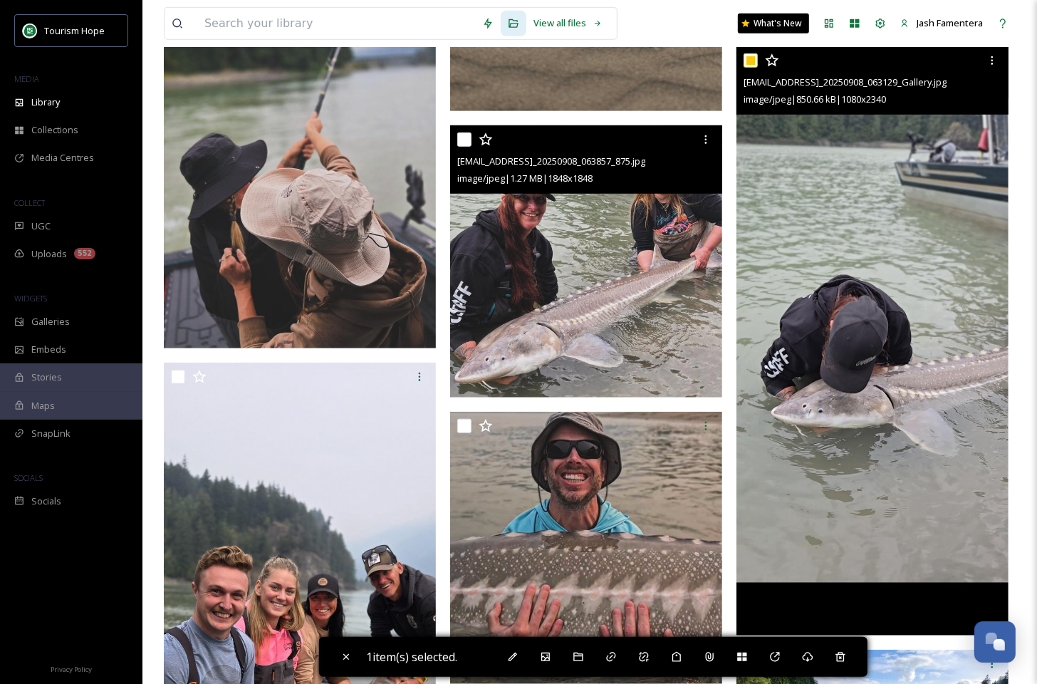
click at [753, 65] on input "checkbox" at bounding box center [750, 60] width 14 height 14
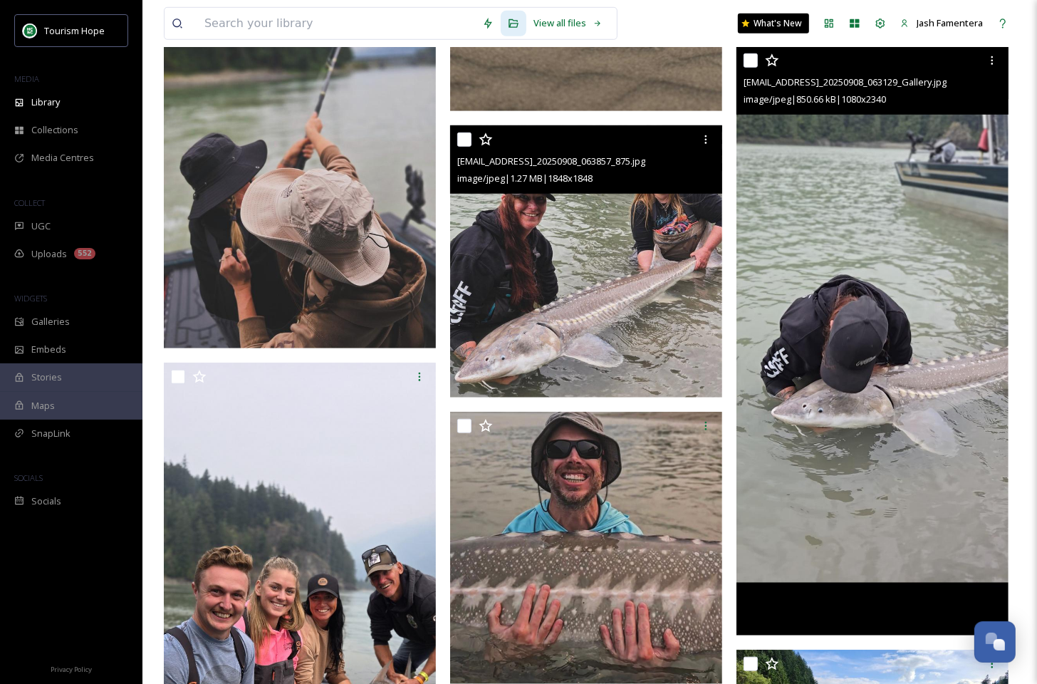
click at [866, 172] on img at bounding box center [872, 340] width 272 height 589
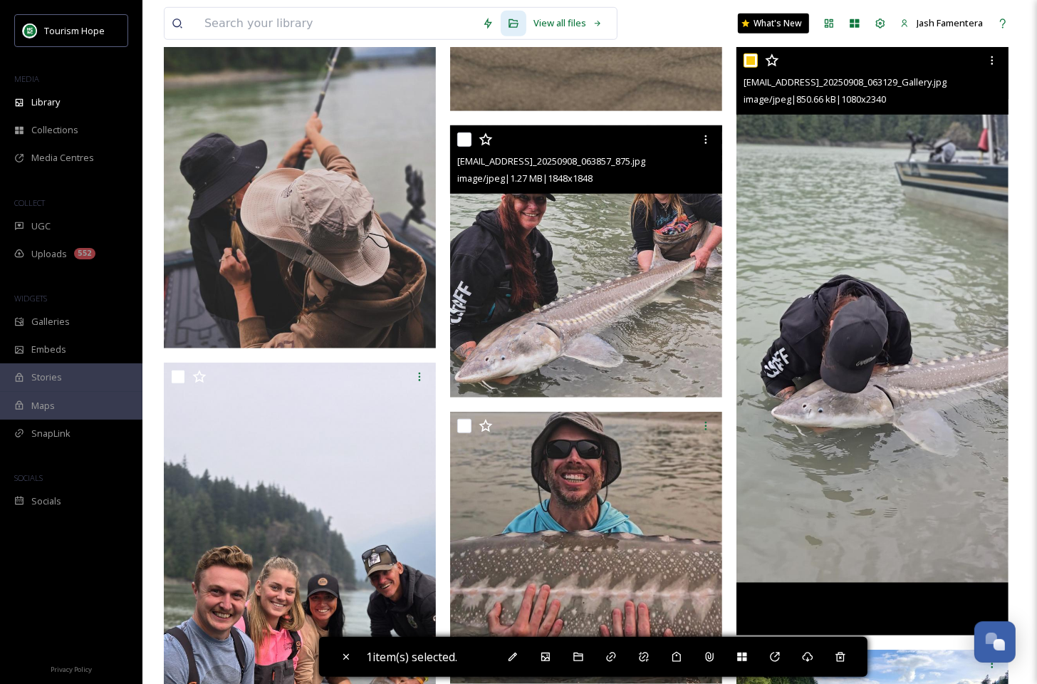
click at [866, 172] on img at bounding box center [872, 340] width 272 height 589
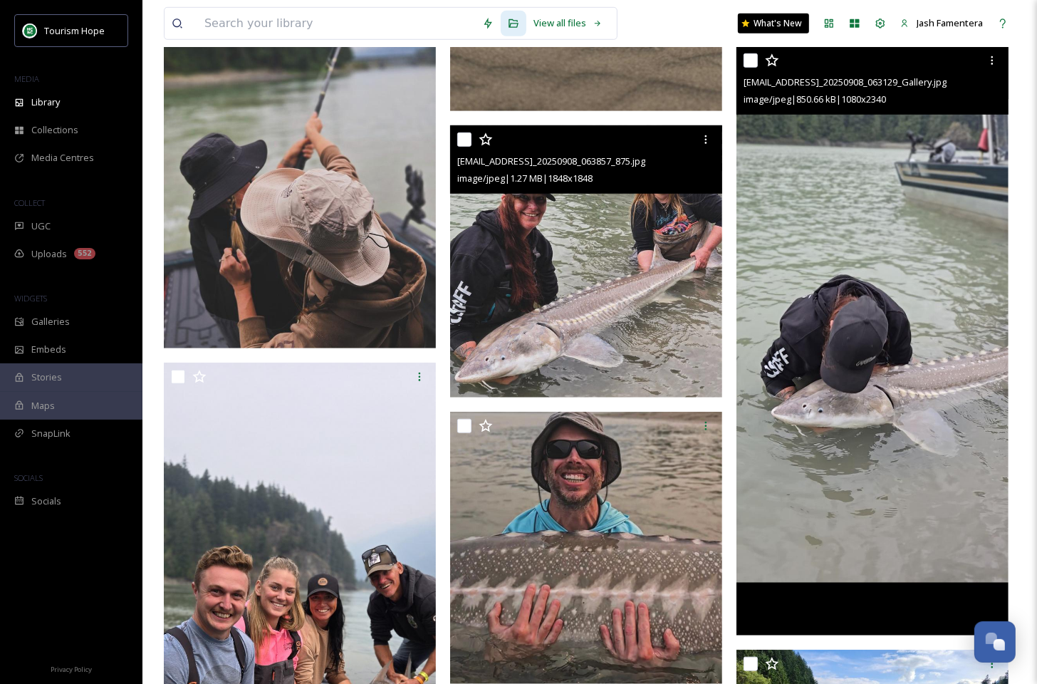
click at [866, 172] on img at bounding box center [872, 340] width 272 height 589
checkbox input "true"
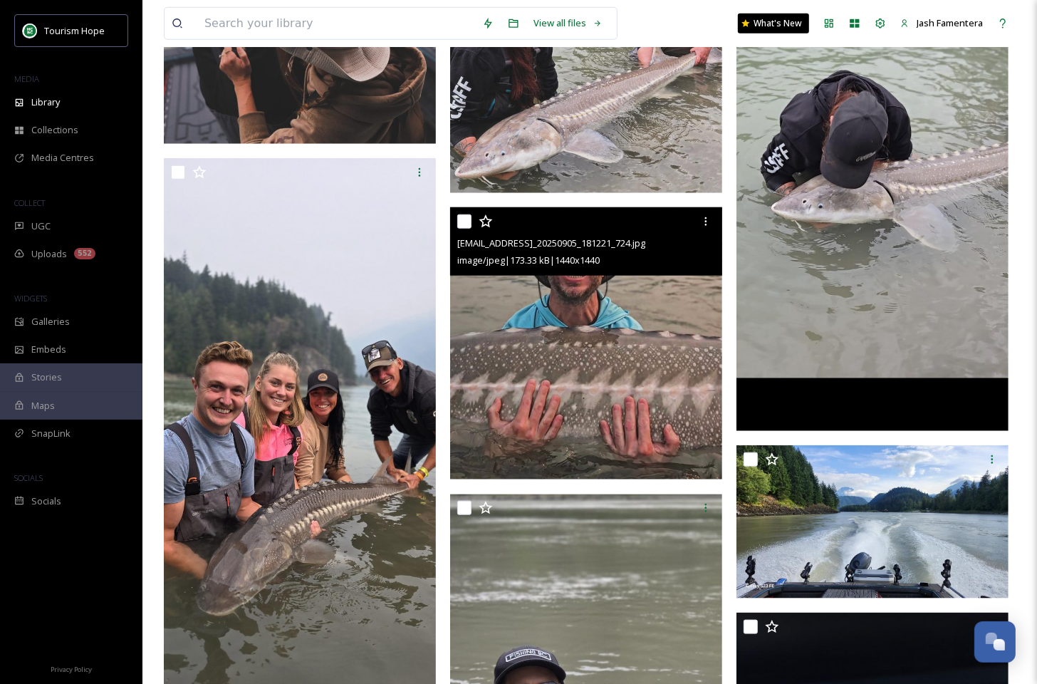
scroll to position [1000, 0]
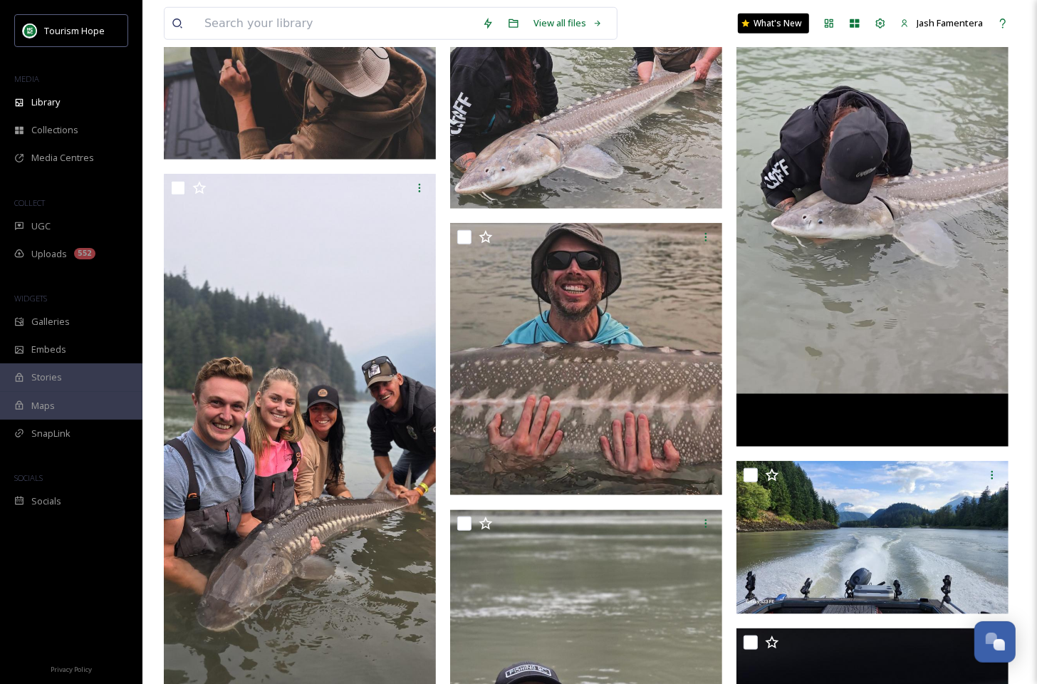
click at [926, 125] on img at bounding box center [872, 152] width 272 height 589
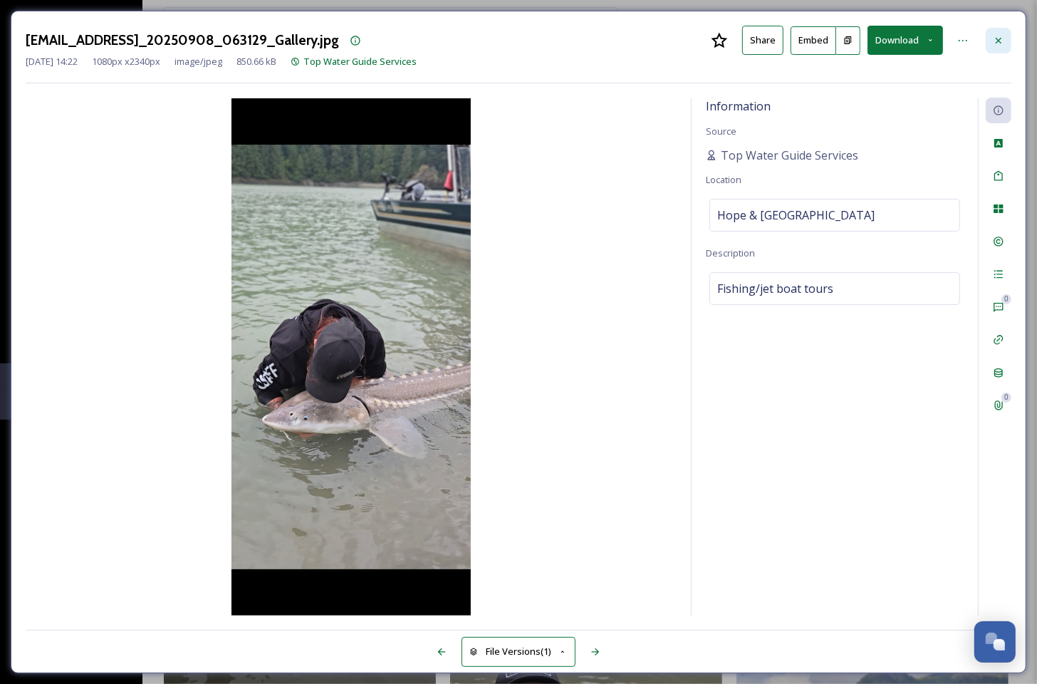
click at [1008, 43] on div at bounding box center [998, 41] width 26 height 26
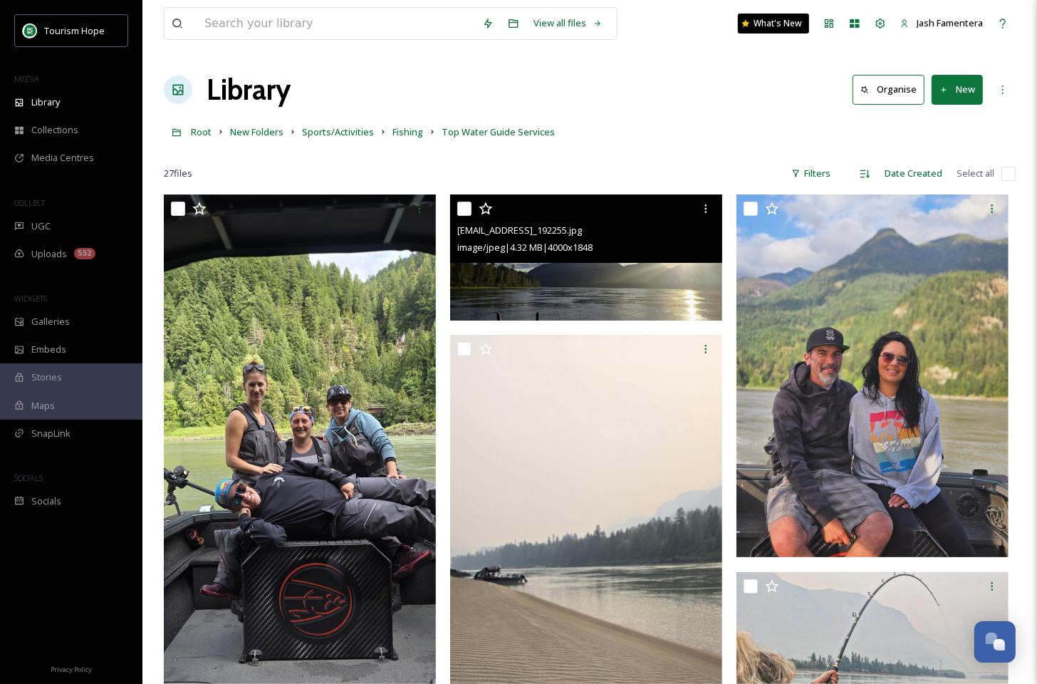
click at [567, 278] on img at bounding box center [586, 256] width 272 height 125
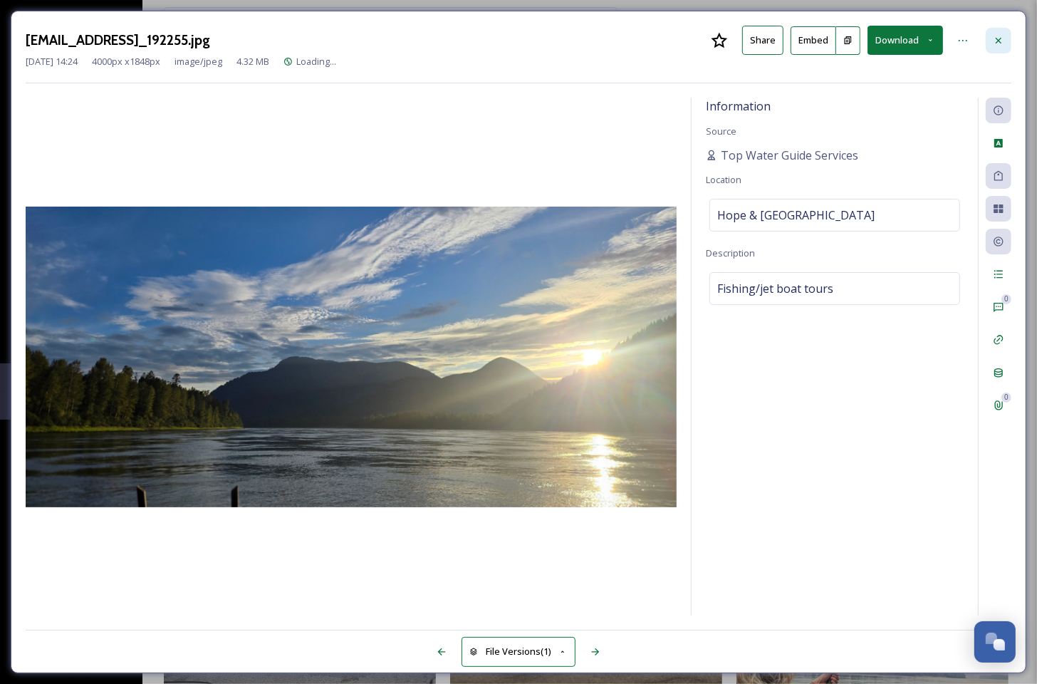
click at [1003, 41] on icon at bounding box center [998, 40] width 11 height 11
